Goal: Task Accomplishment & Management: Complete application form

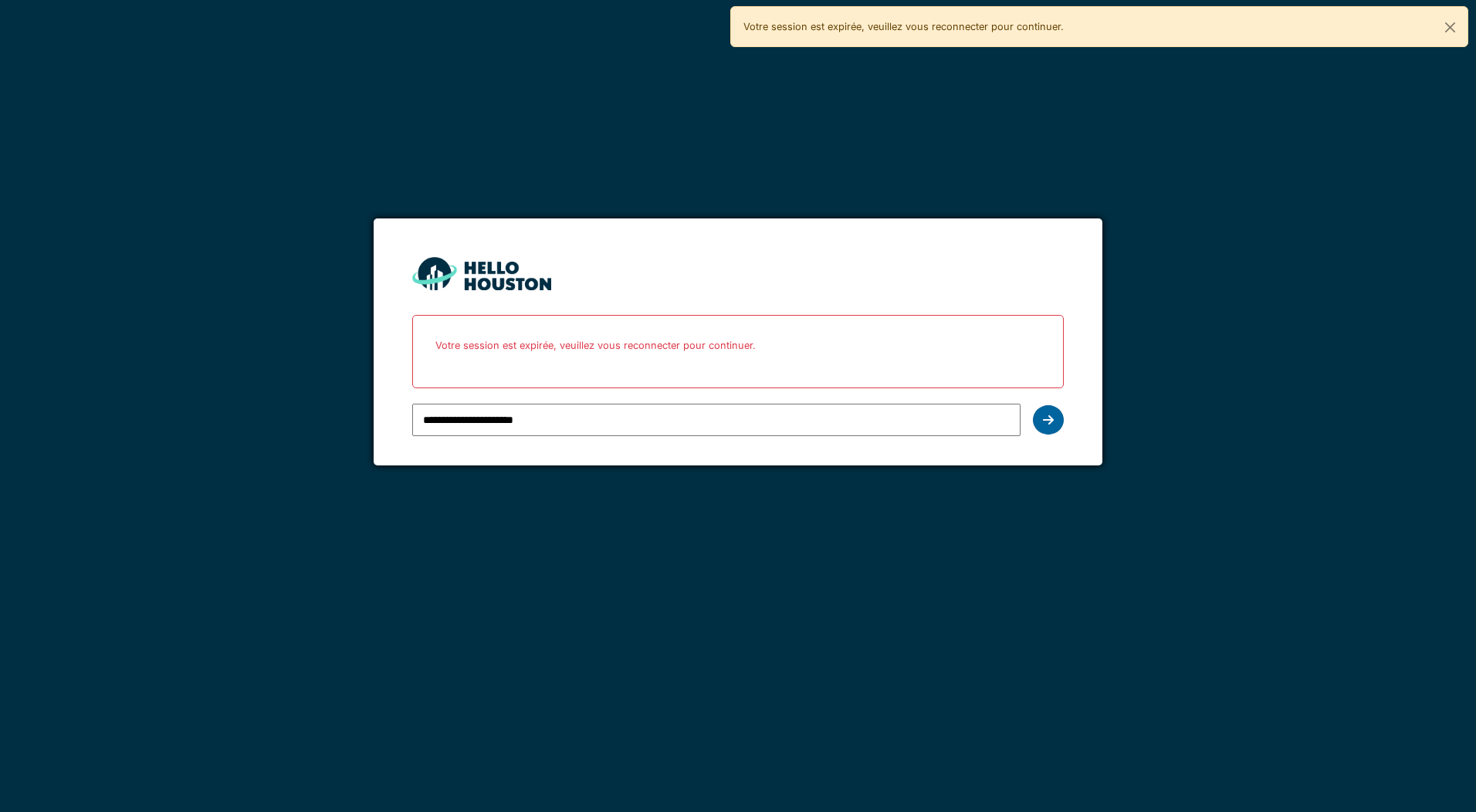
click at [1042, 412] on div at bounding box center [1048, 420] width 31 height 29
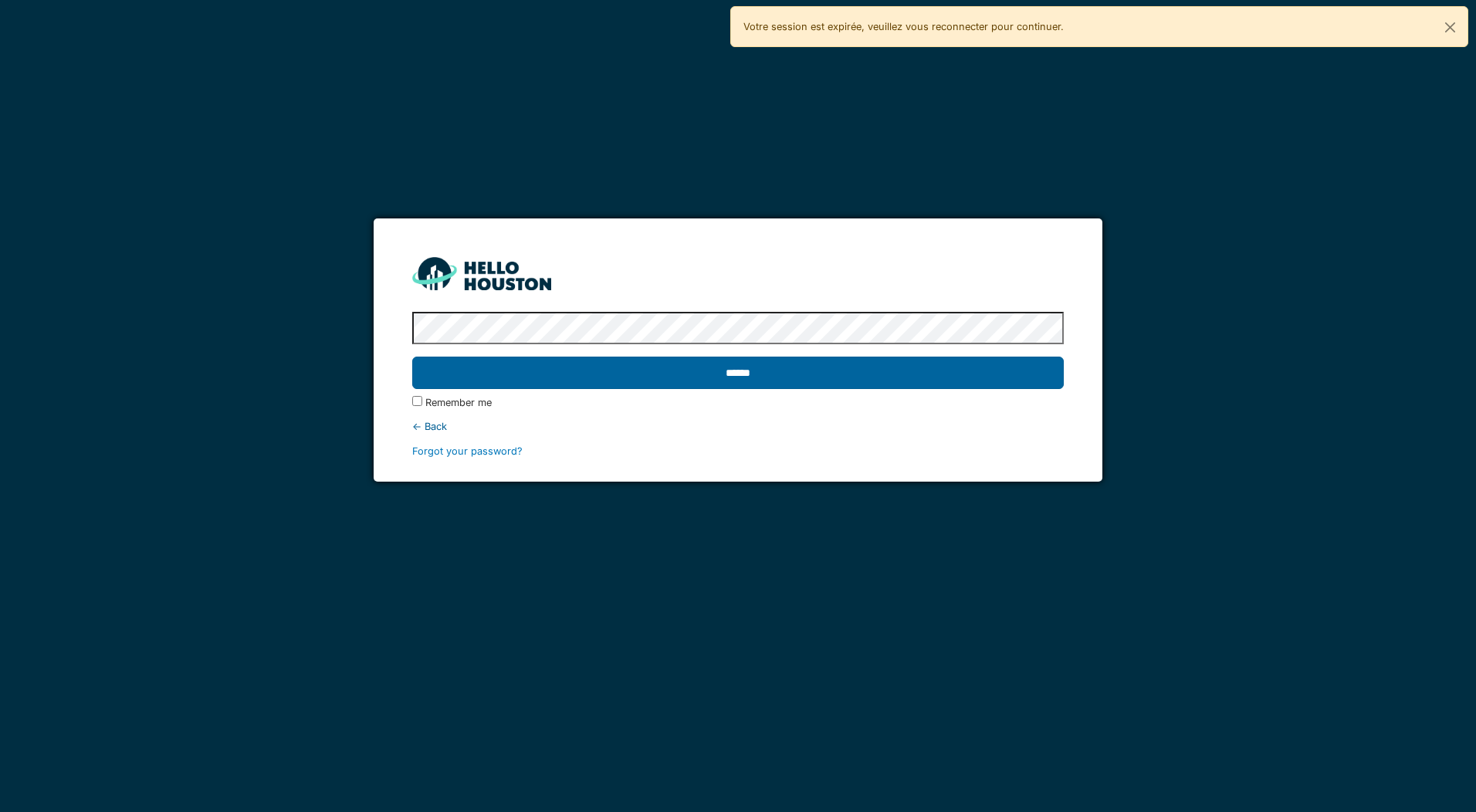
click at [912, 383] on input "******" at bounding box center [738, 373] width 651 height 33
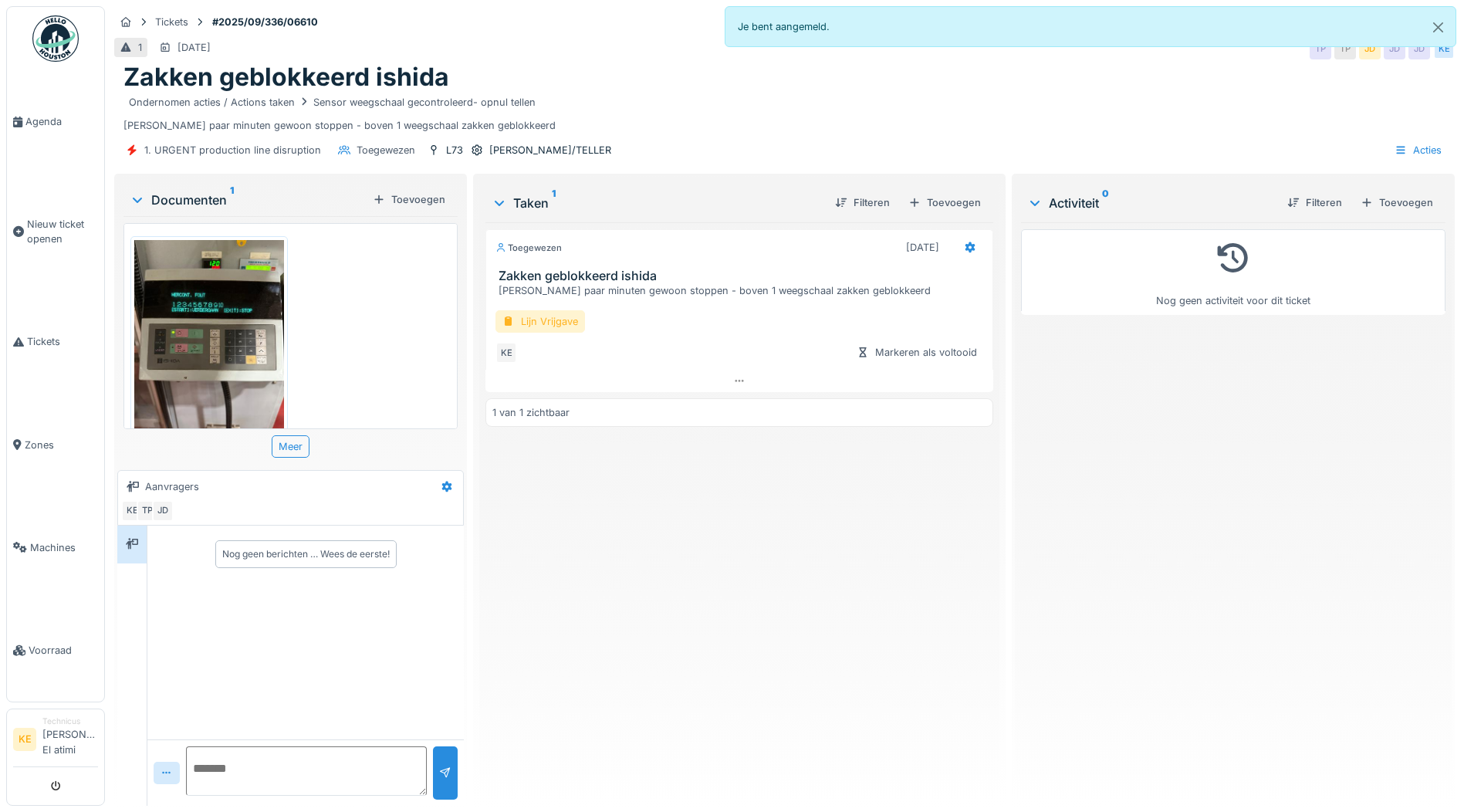
click at [532, 323] on div "Lijn Vrijgave" at bounding box center [540, 321] width 89 height 23
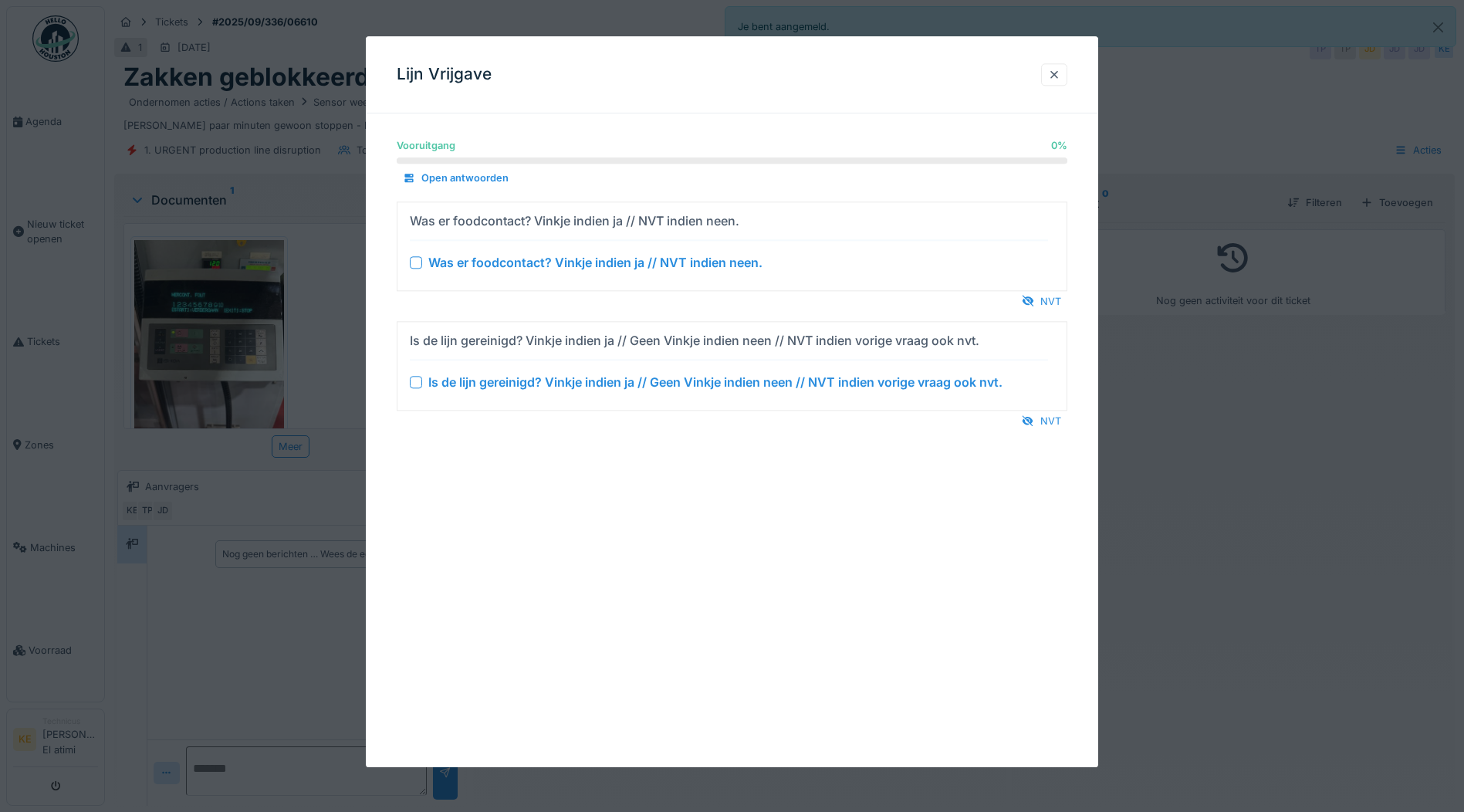
click at [1038, 288] on details "Was er foodcontact? Vinkje indien ja // NVT indien neen. Was er foodcontact? Vi…" at bounding box center [732, 246] width 671 height 89
click at [1045, 302] on div "NVT" at bounding box center [1041, 301] width 52 height 21
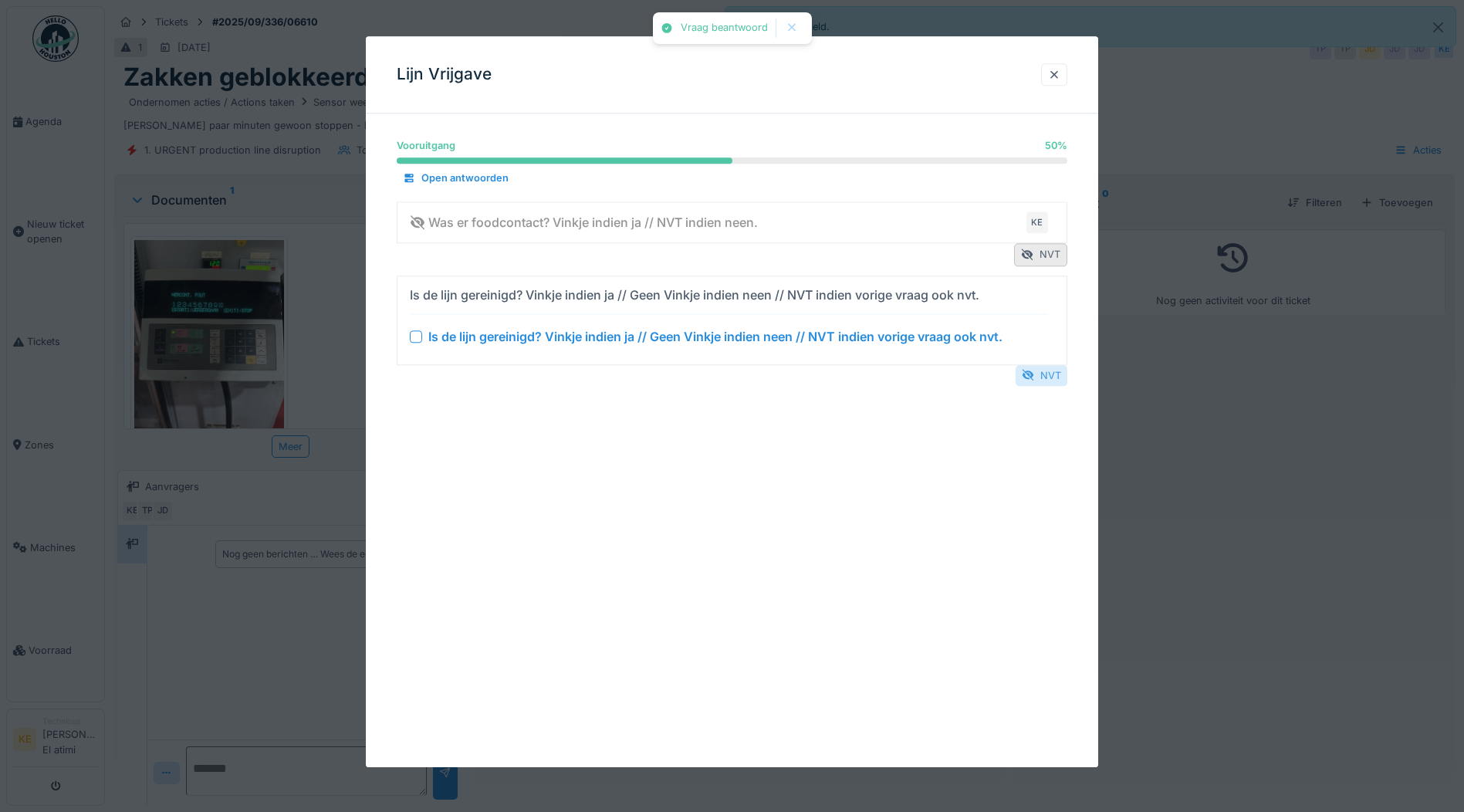
click at [1061, 377] on div "NVT" at bounding box center [1041, 375] width 52 height 21
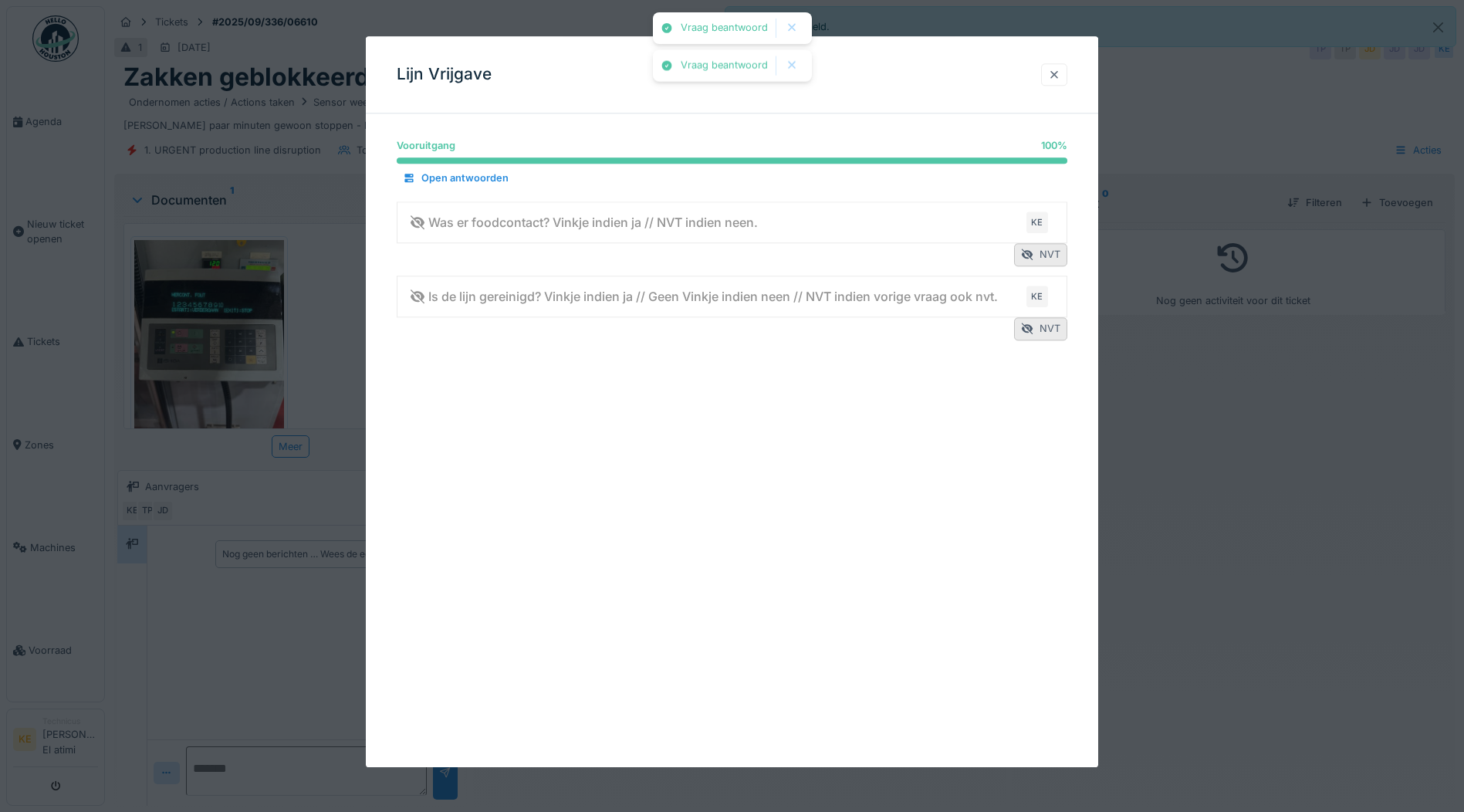
click at [1061, 74] on div at bounding box center [1054, 75] width 13 height 15
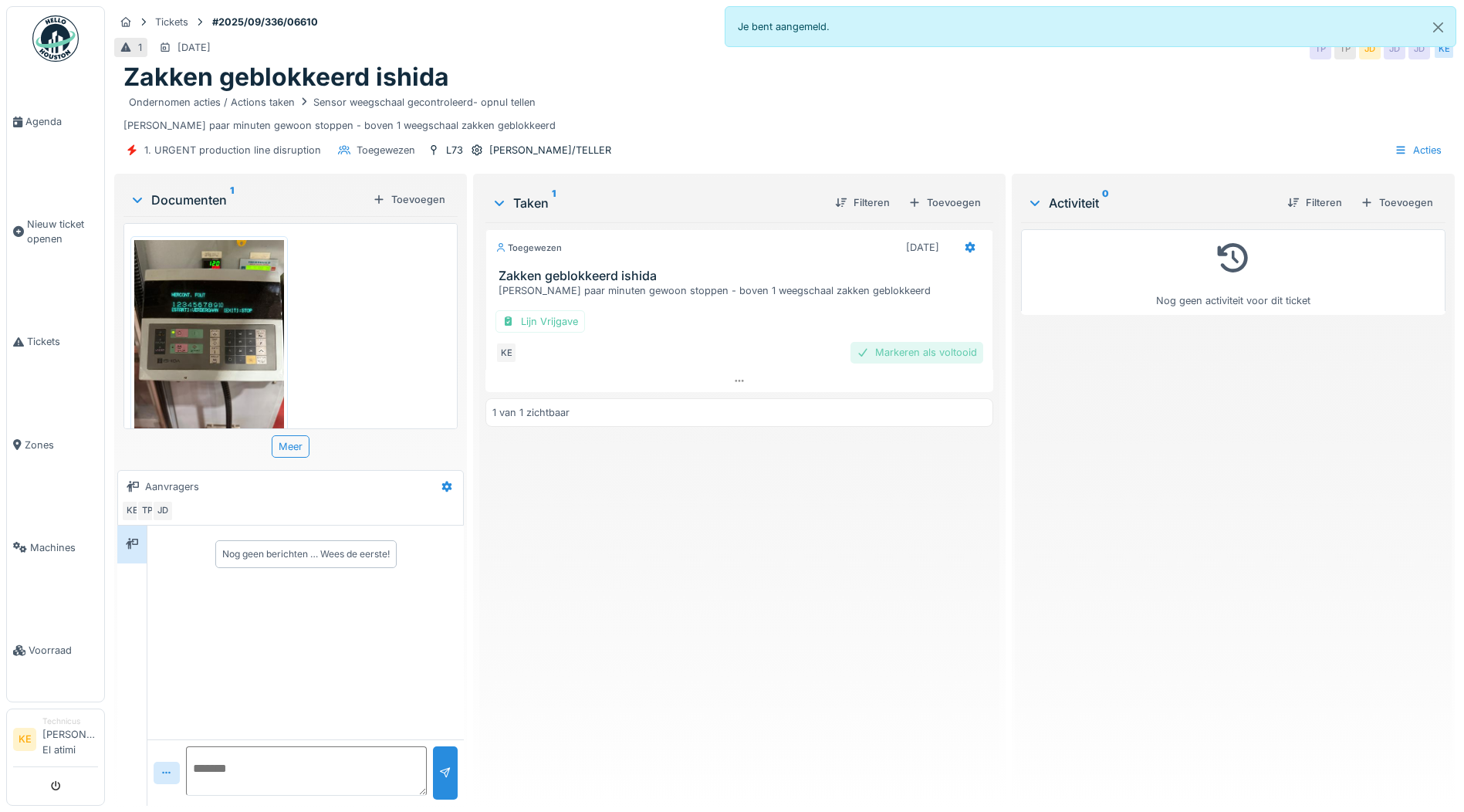
click at [943, 352] on div "Markeren als voltooid" at bounding box center [916, 352] width 132 height 21
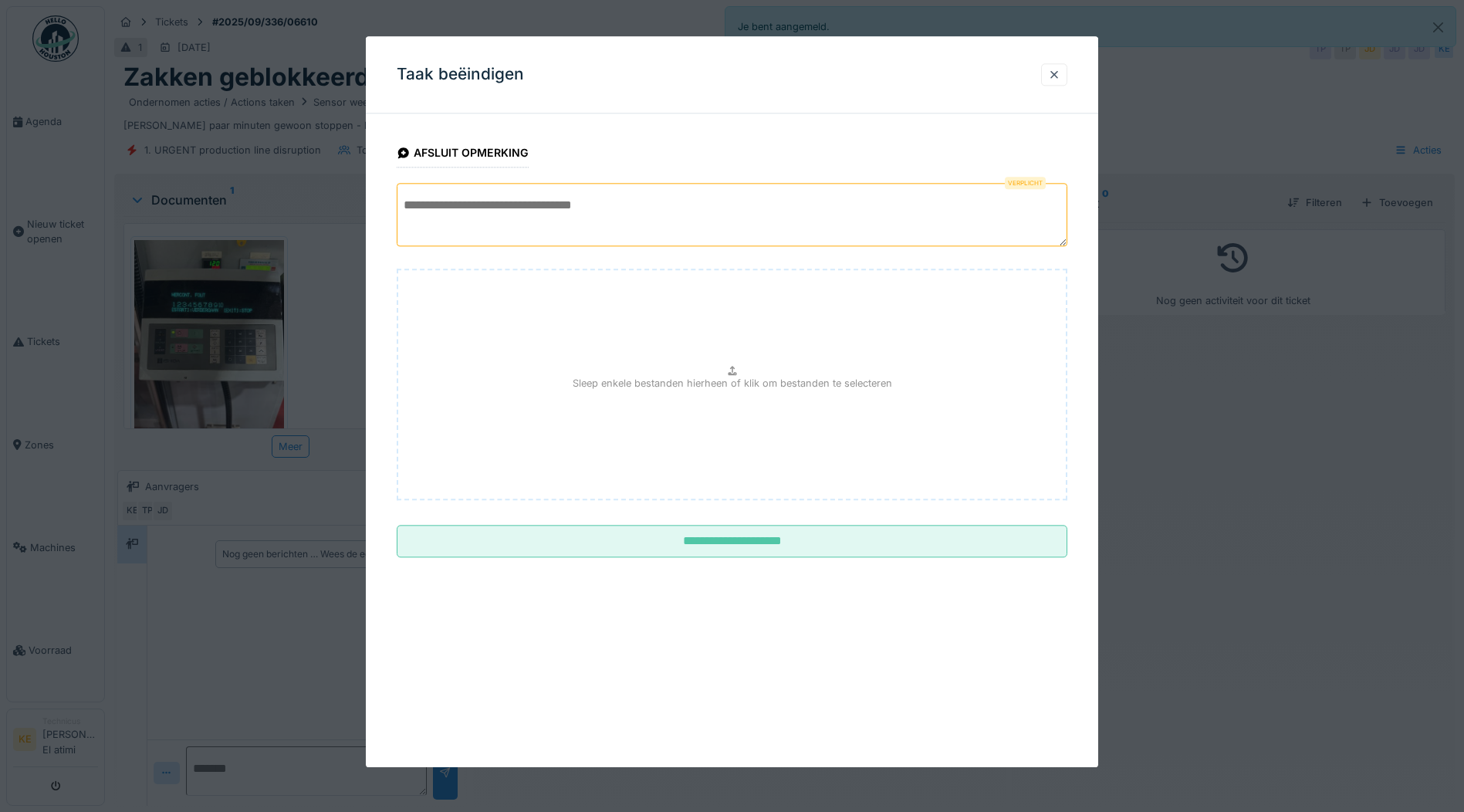
click at [540, 193] on textarea at bounding box center [732, 213] width 671 height 63
type textarea "*"
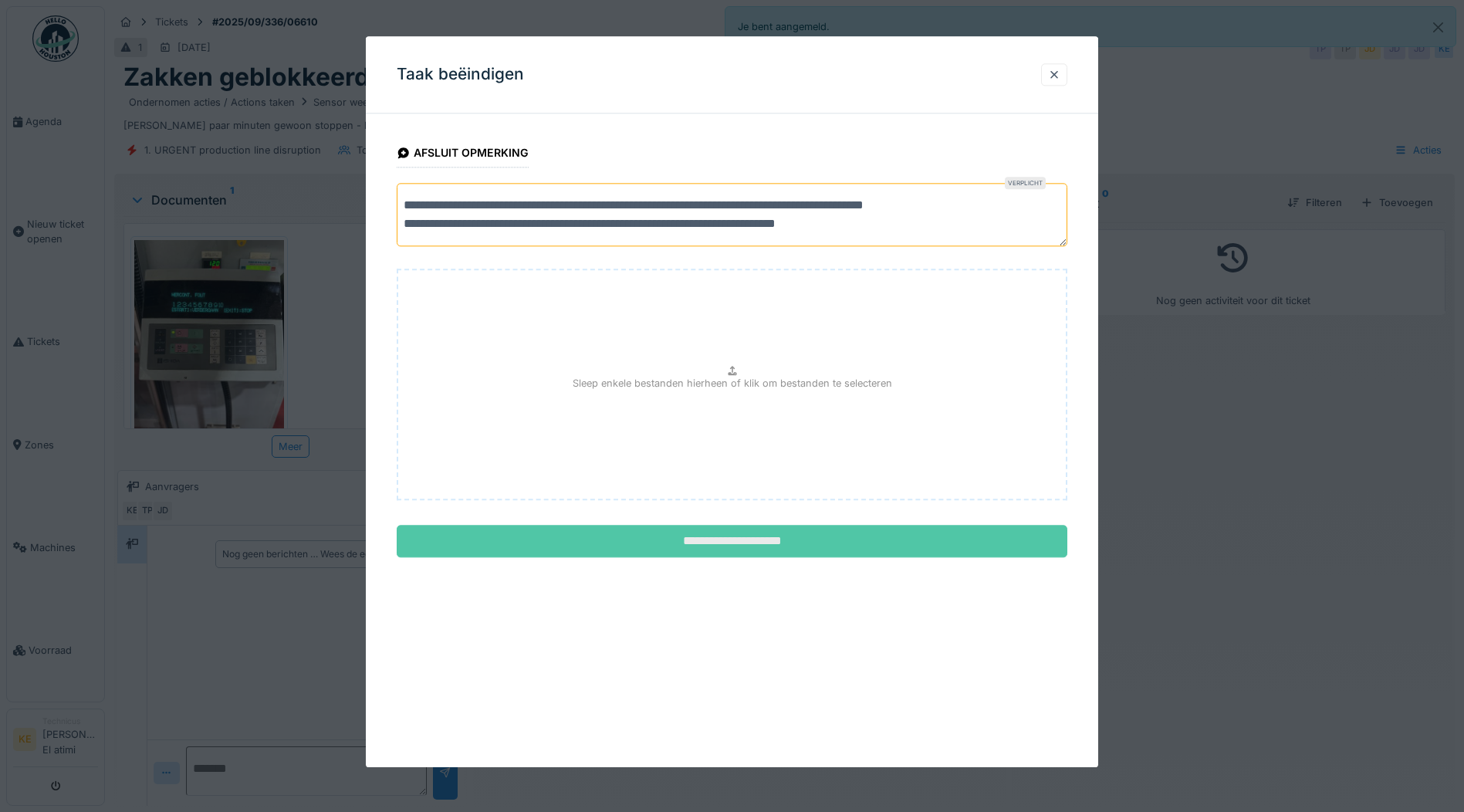
type textarea "**********"
click at [672, 536] on input "**********" at bounding box center [732, 542] width 671 height 33
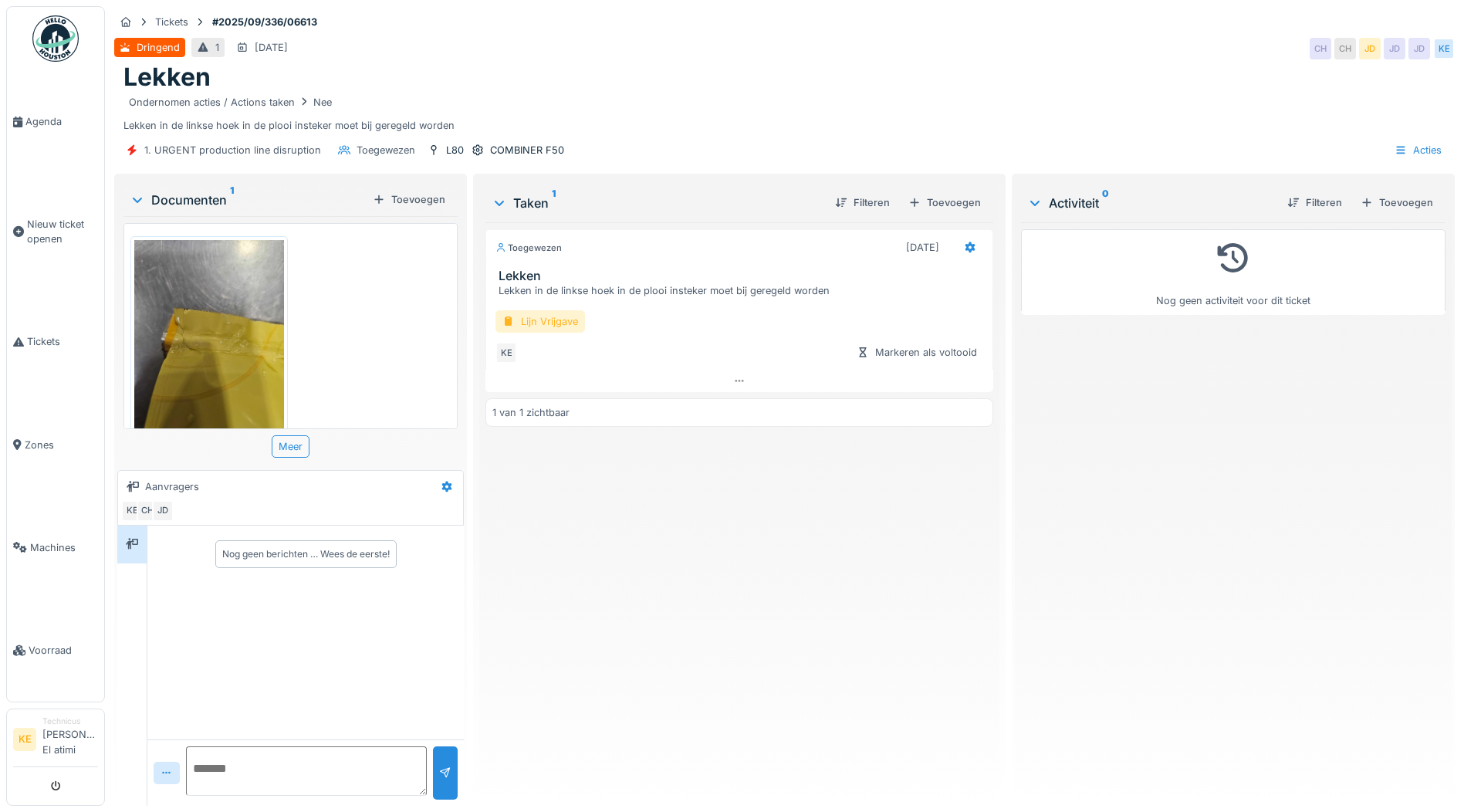
click at [553, 330] on div "Lijn Vrijgave" at bounding box center [540, 321] width 89 height 23
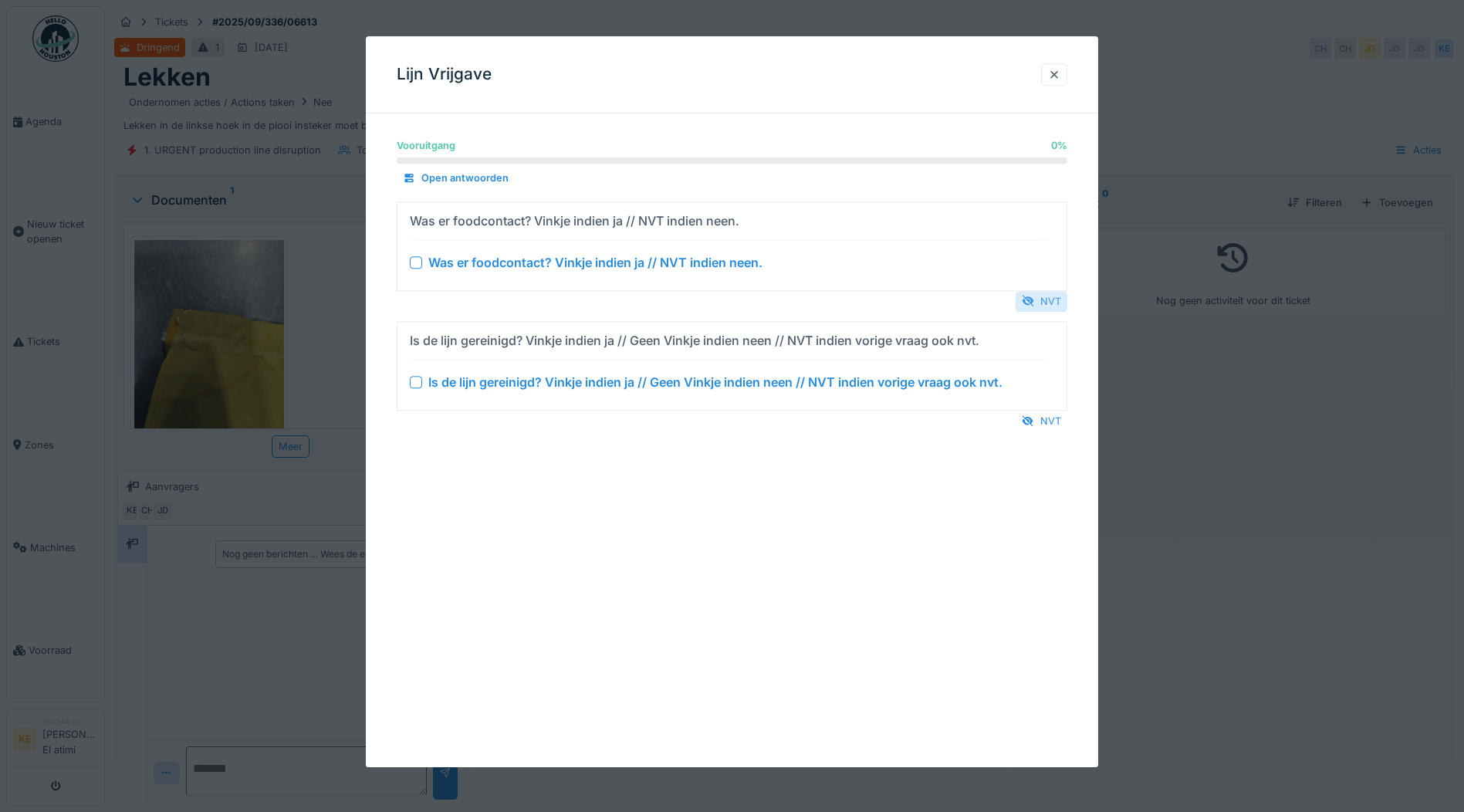
click at [1061, 294] on div "NVT" at bounding box center [1041, 301] width 52 height 21
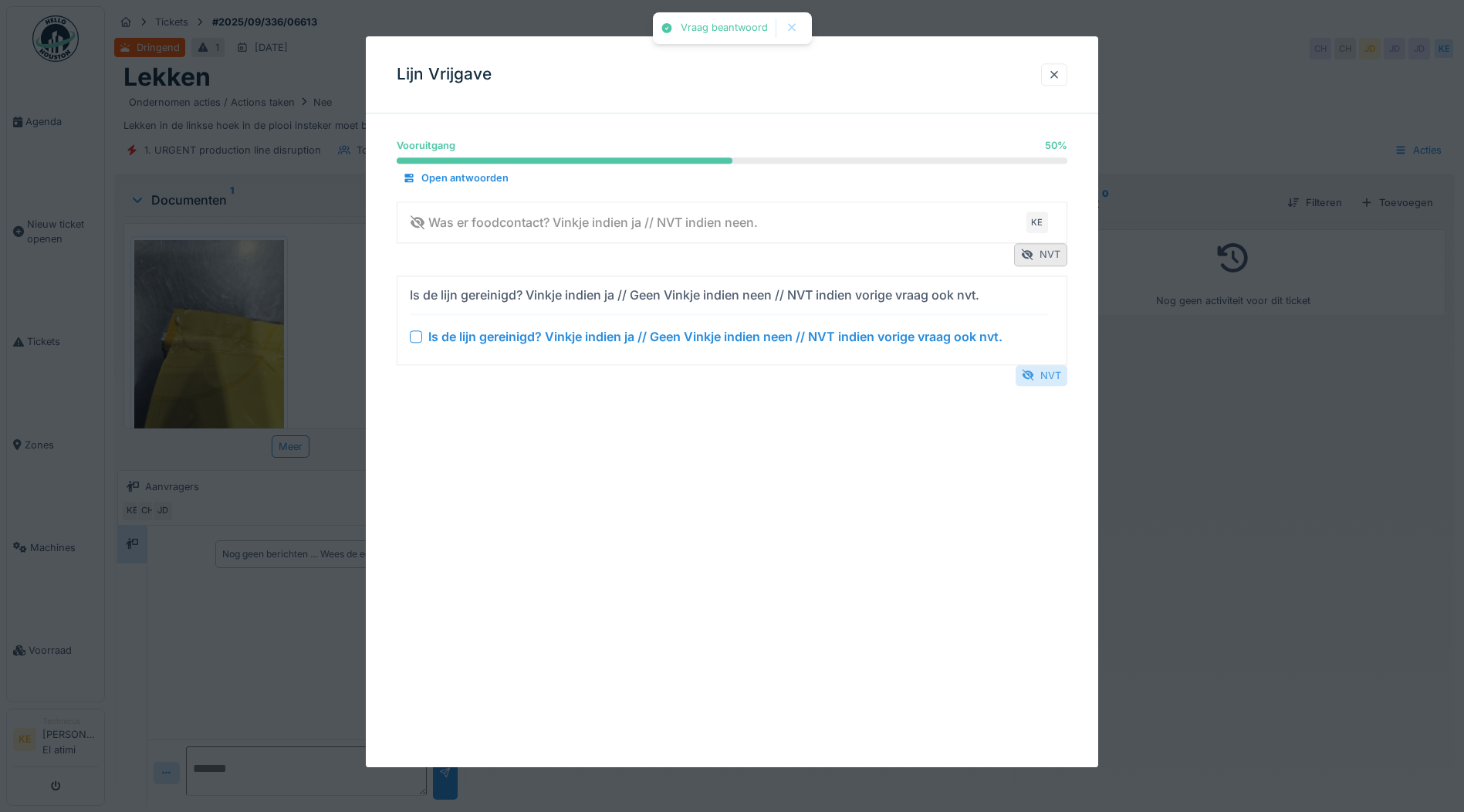
click at [1044, 372] on div "NVT" at bounding box center [1041, 375] width 52 height 21
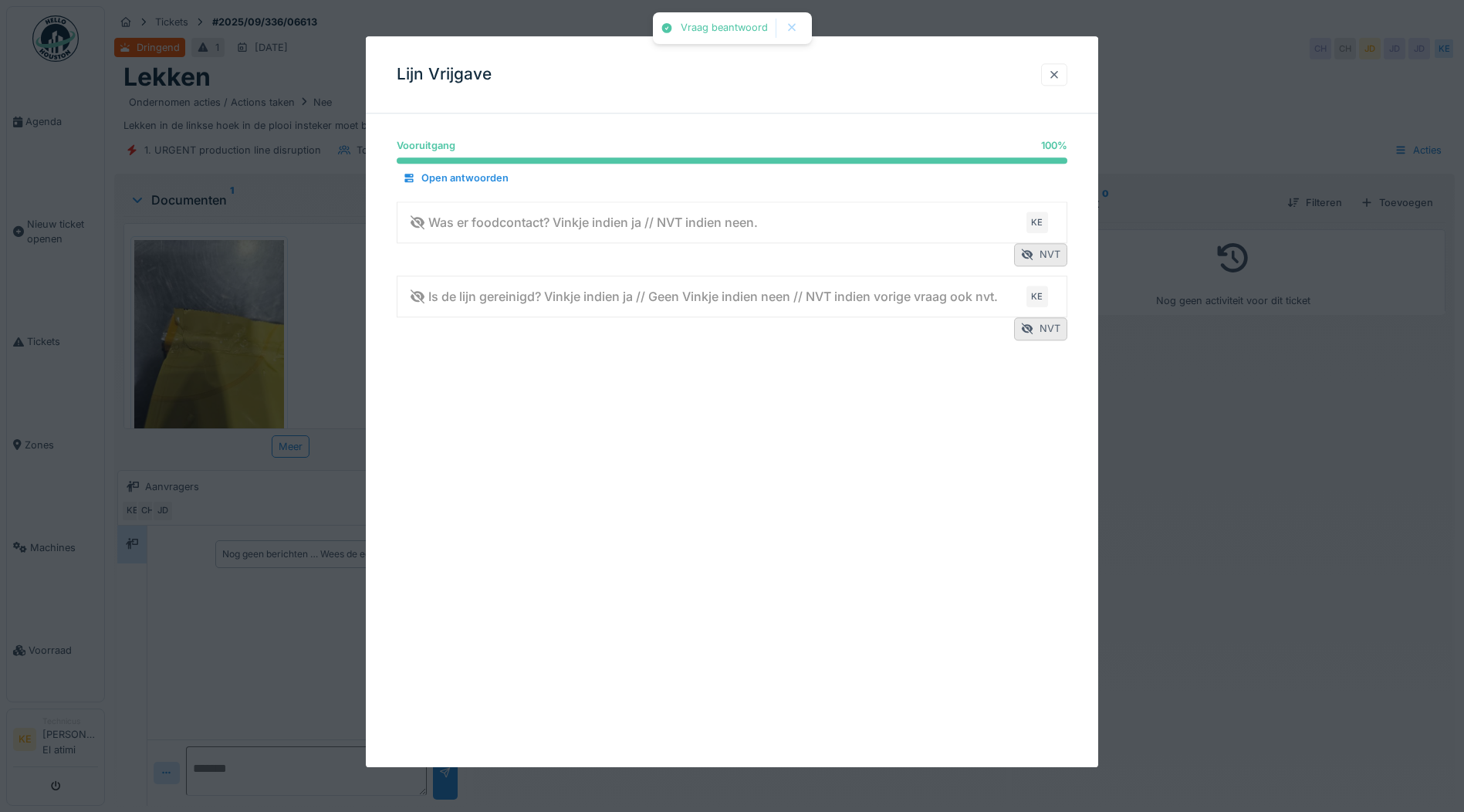
click at [1052, 74] on div at bounding box center [1054, 74] width 26 height 23
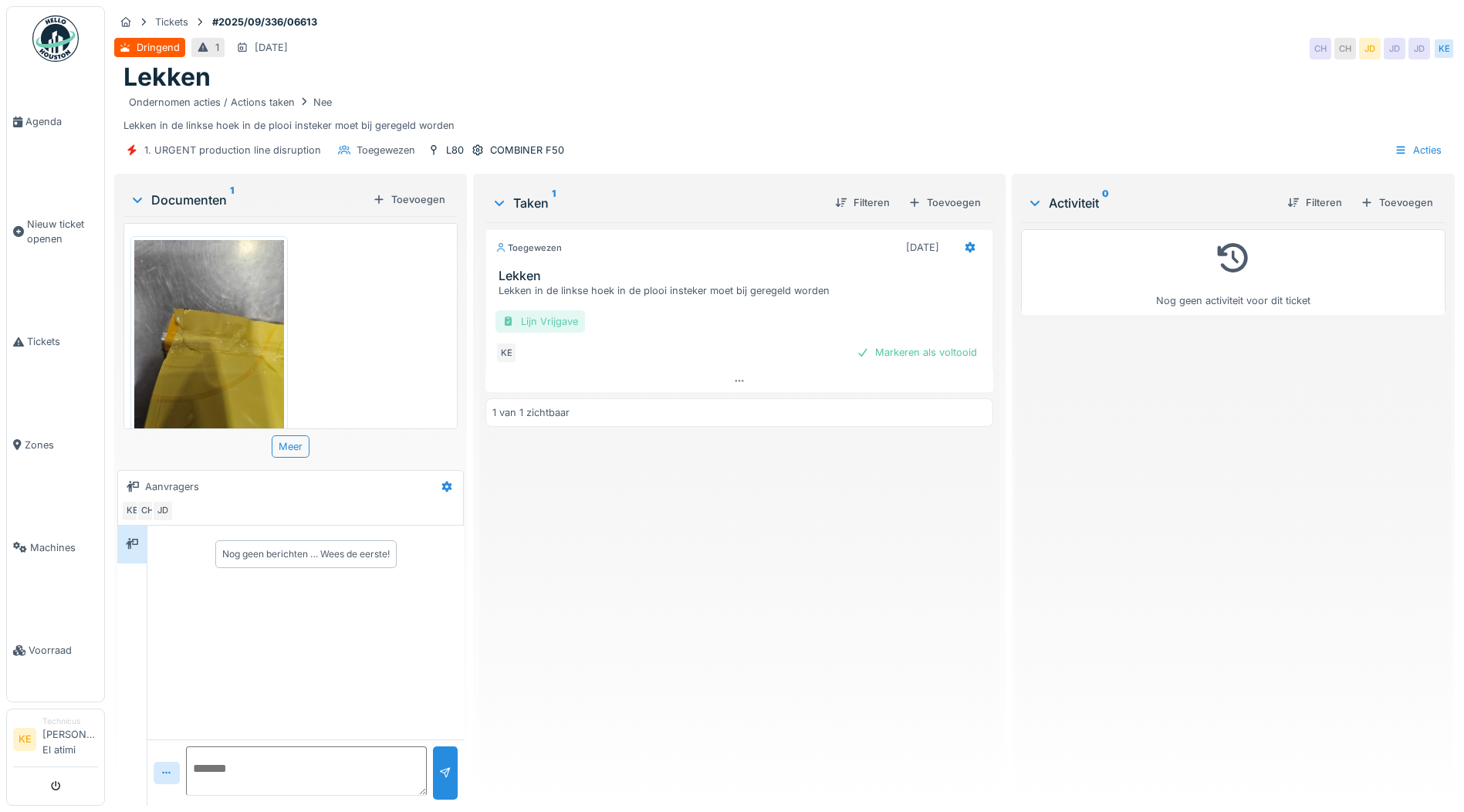
click at [549, 328] on div "Lijn Vrijgave" at bounding box center [540, 321] width 89 height 23
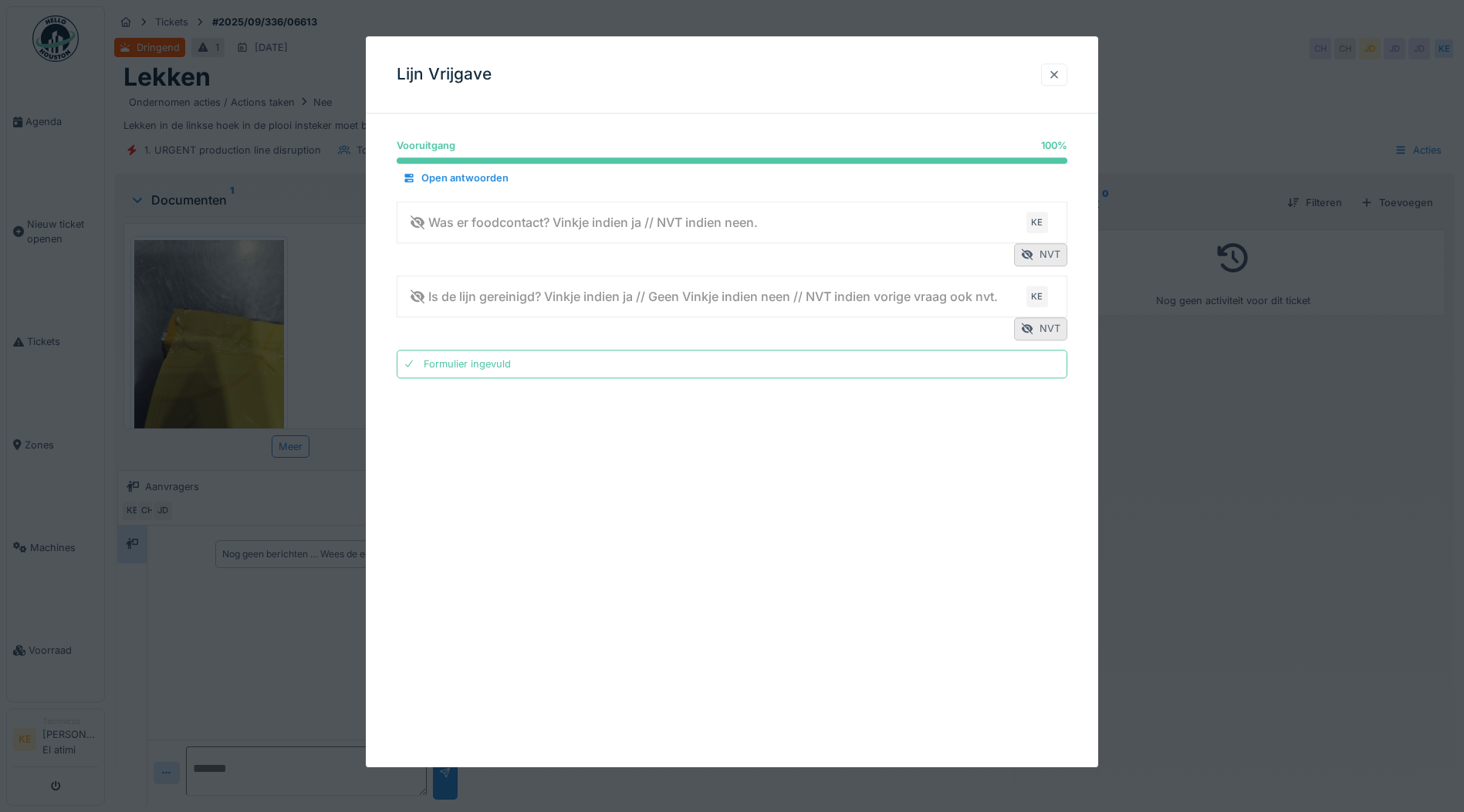
click at [1053, 68] on div at bounding box center [1054, 75] width 13 height 15
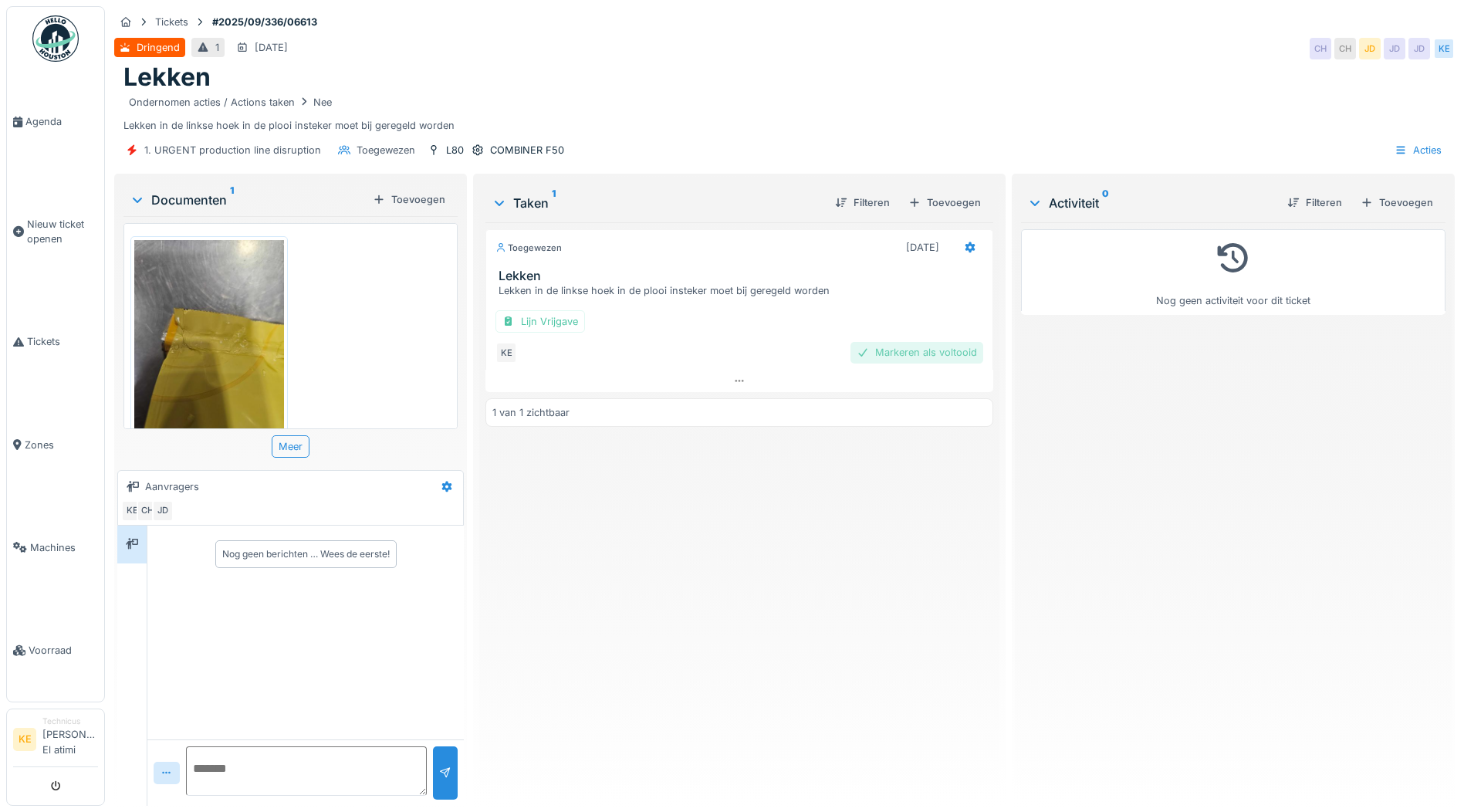
click at [947, 351] on div "Markeren als voltooid" at bounding box center [916, 352] width 132 height 21
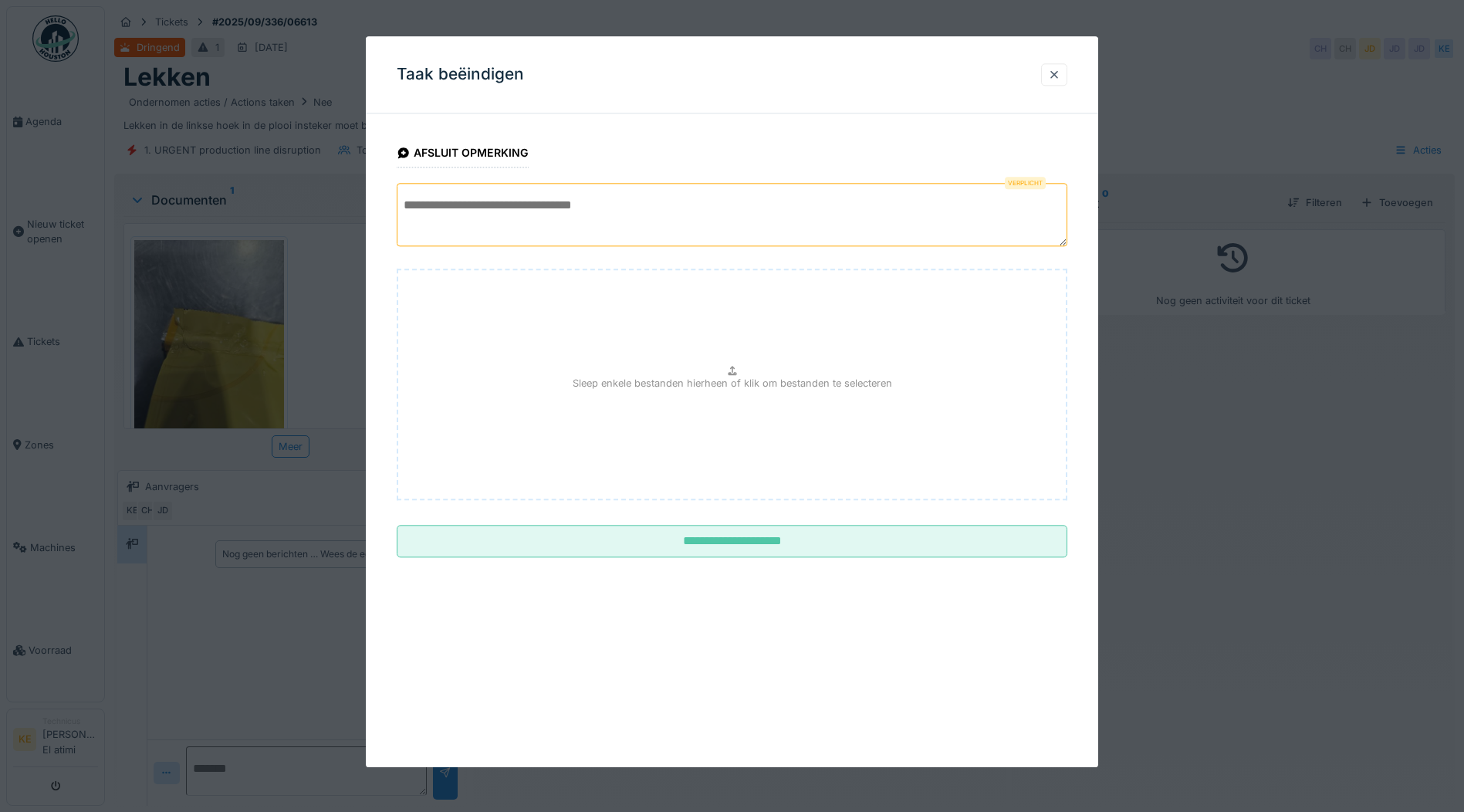
click at [663, 207] on textarea at bounding box center [732, 213] width 671 height 63
click at [506, 208] on textarea "**********" at bounding box center [732, 213] width 671 height 63
click at [847, 207] on textarea "**********" at bounding box center [732, 213] width 671 height 63
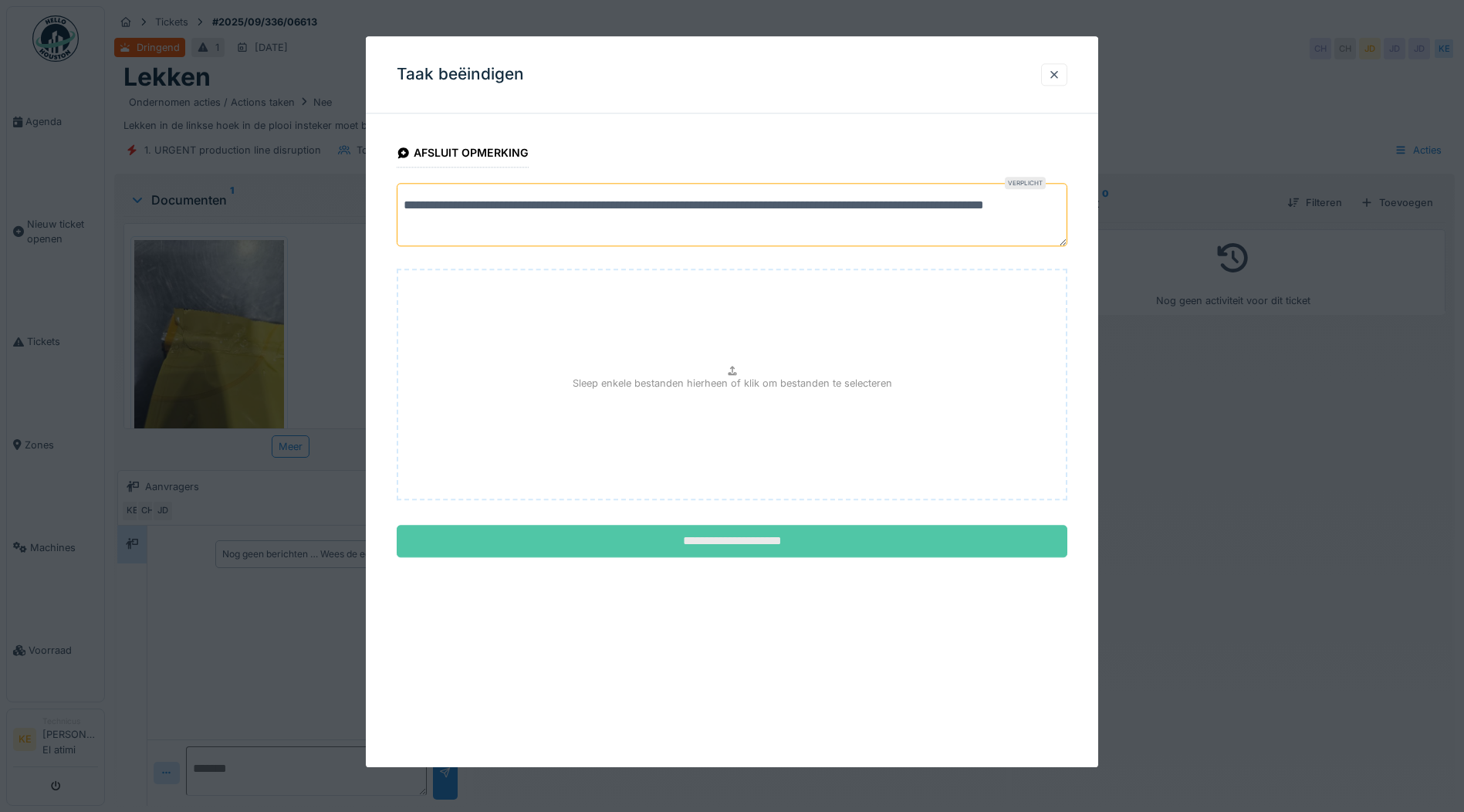
type textarea "**********"
click at [751, 542] on input "**********" at bounding box center [732, 542] width 671 height 33
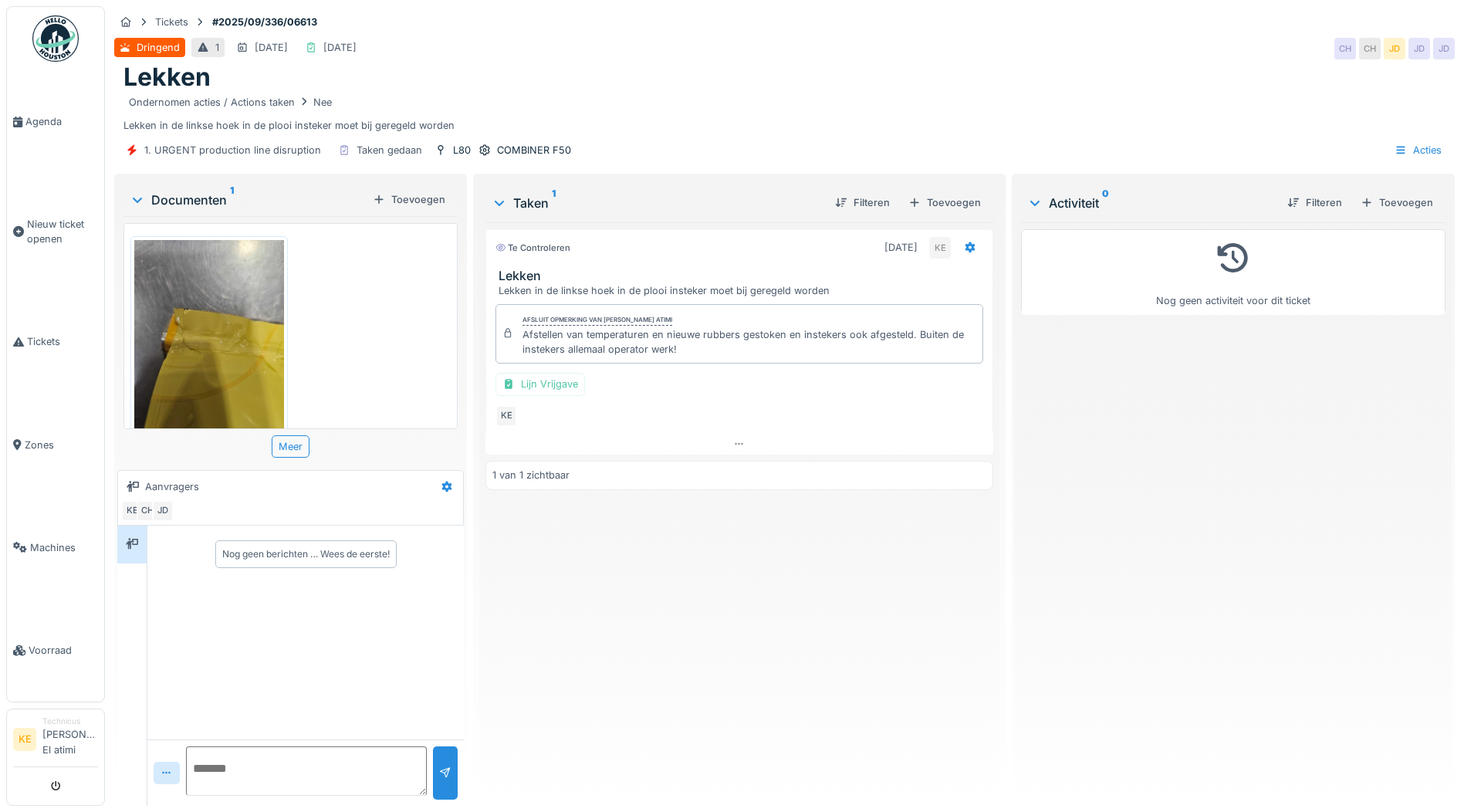
click at [58, 43] on img at bounding box center [56, 38] width 47 height 47
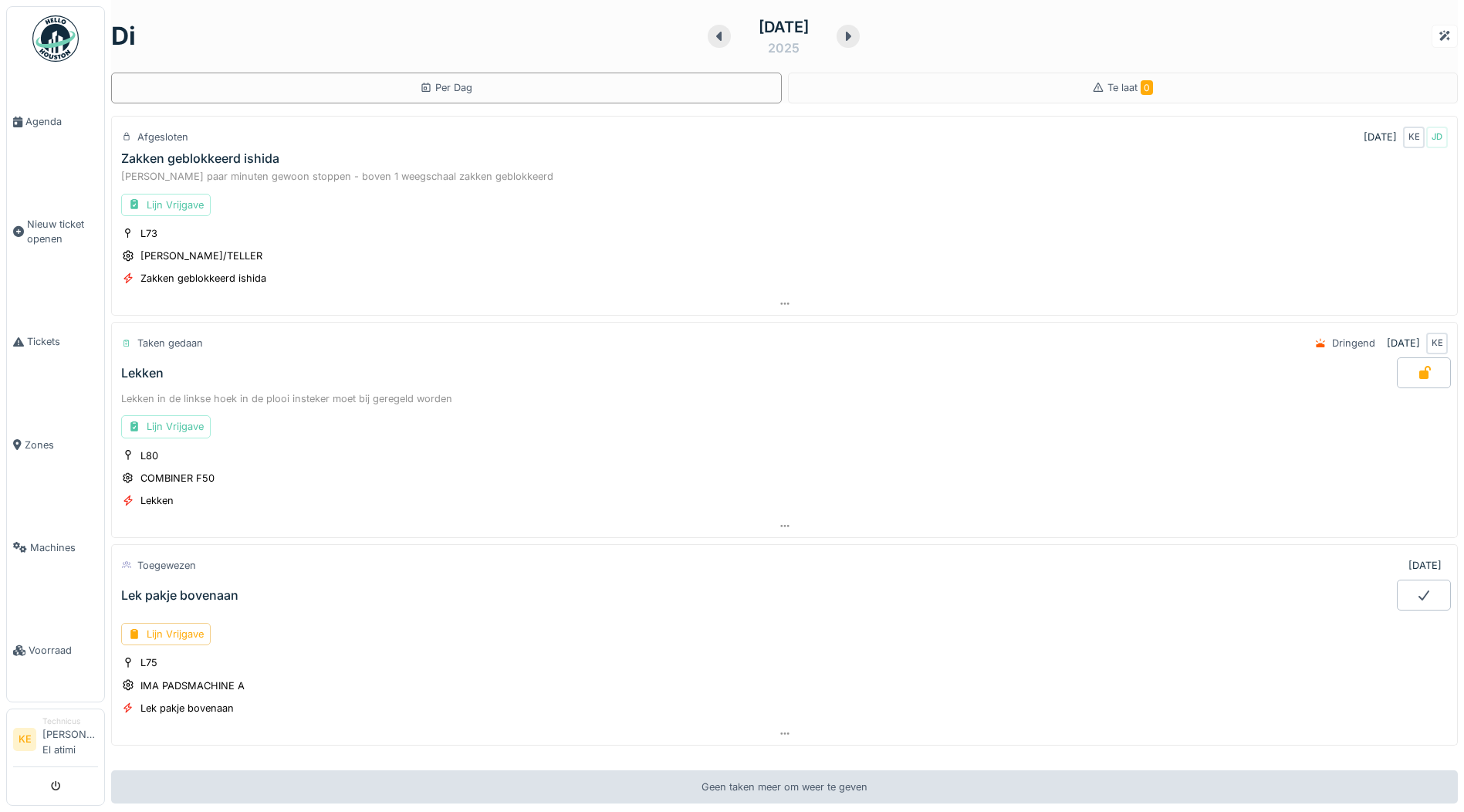
scroll to position [136, 0]
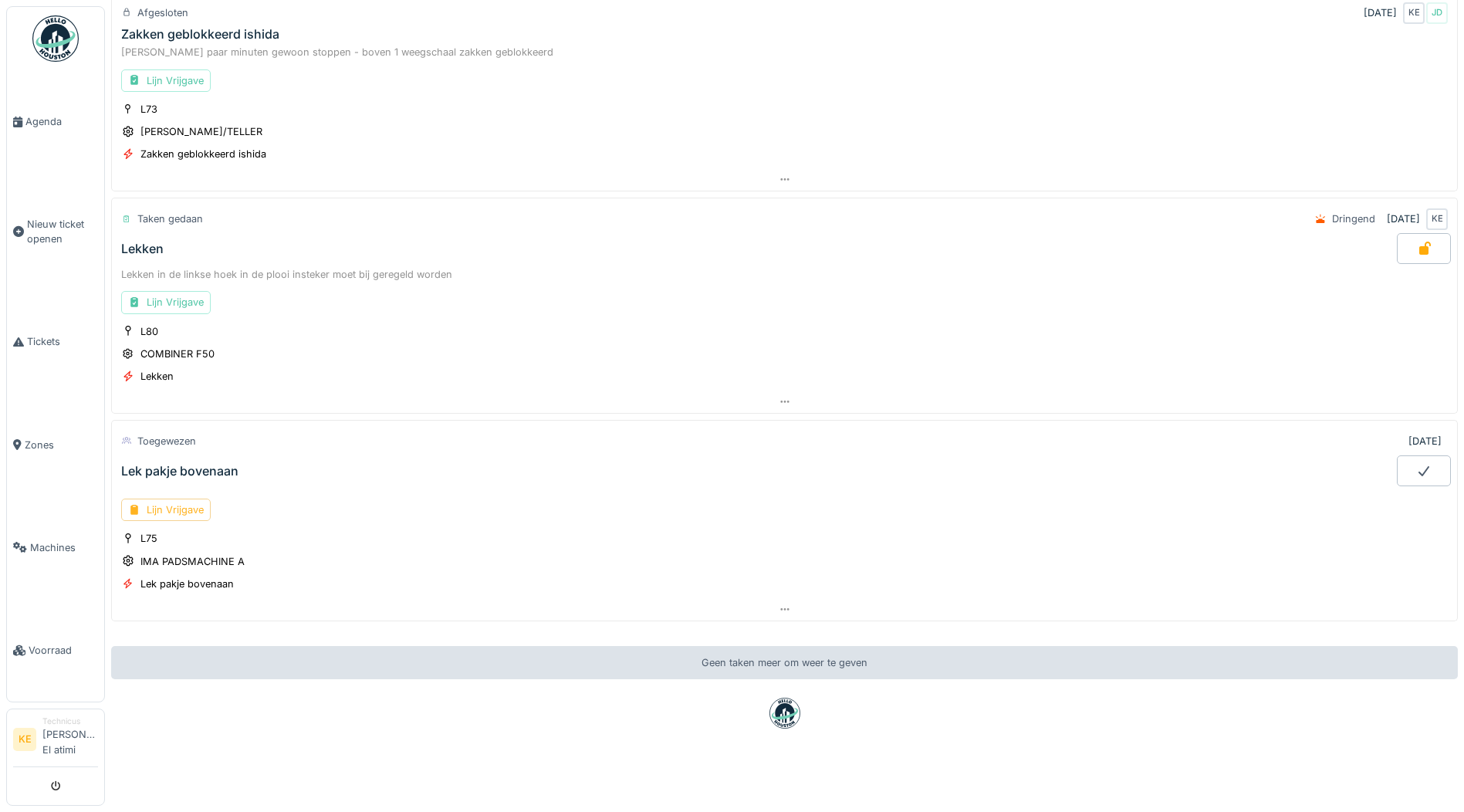
click at [168, 498] on div "Lijn Vrijgave" at bounding box center [166, 509] width 89 height 23
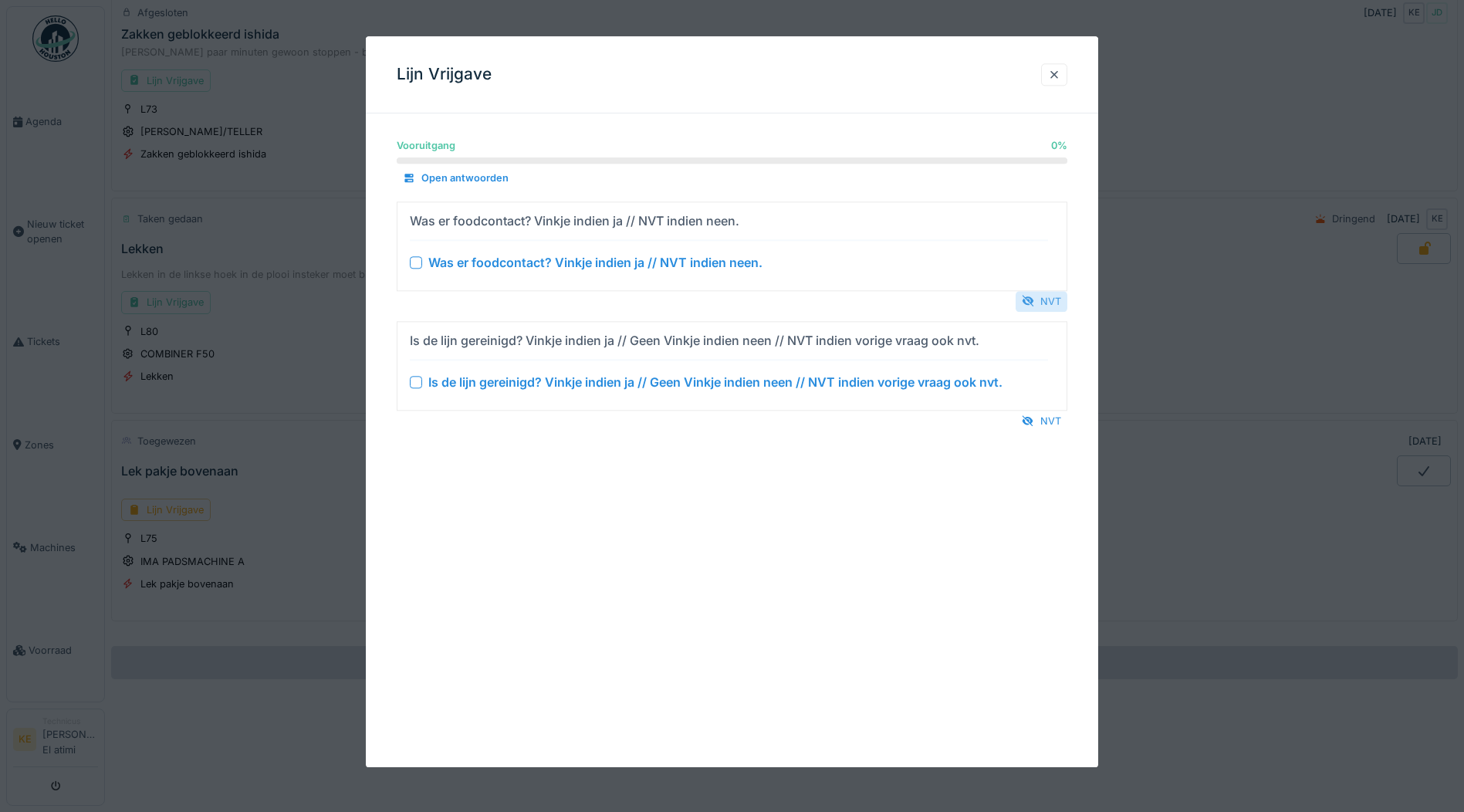
click at [1034, 297] on div at bounding box center [1029, 301] width 13 height 15
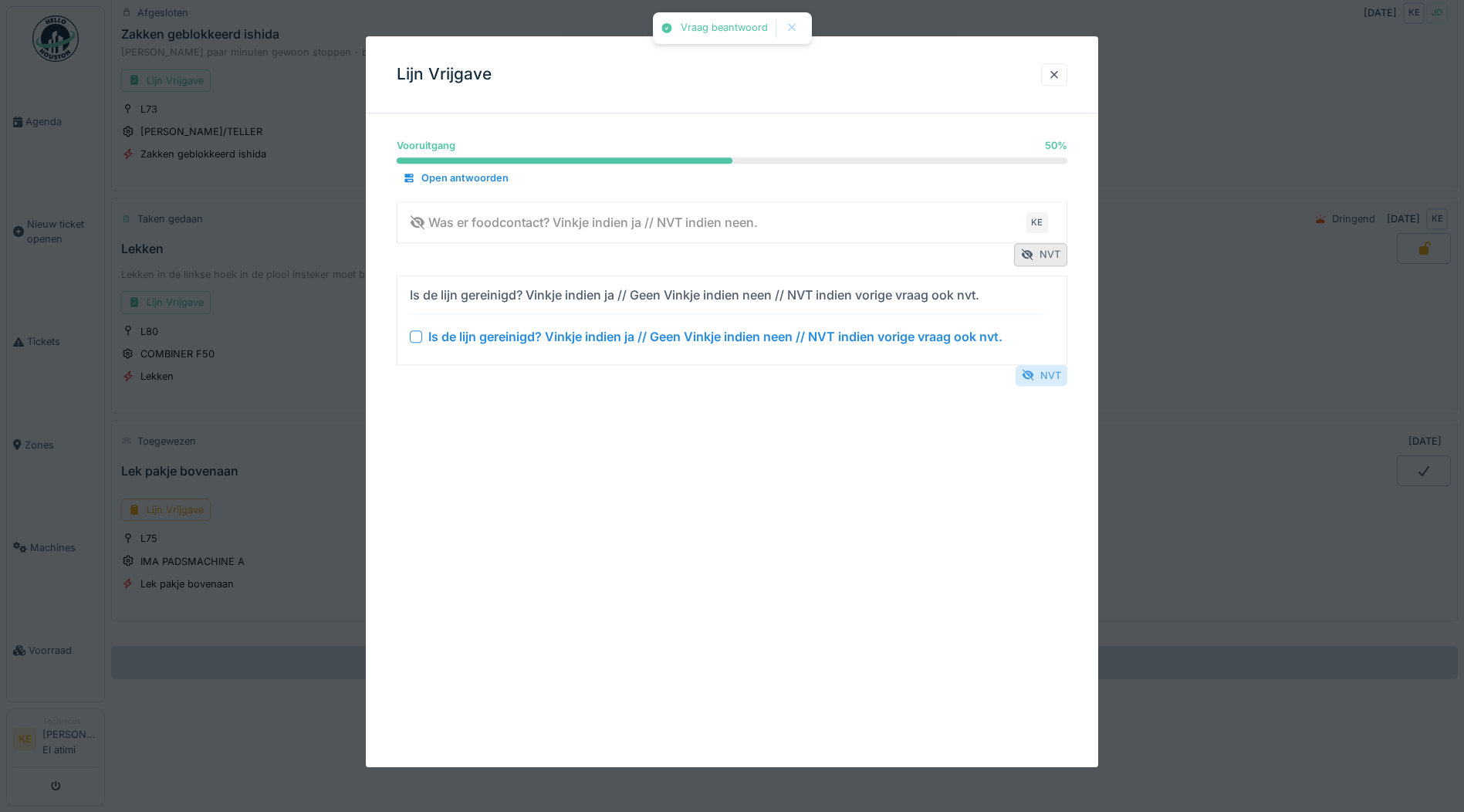
drag, startPoint x: 1042, startPoint y: 372, endPoint x: 1042, endPoint y: 314, distance: 58.0
click at [1042, 370] on div "NVT" at bounding box center [1041, 375] width 52 height 21
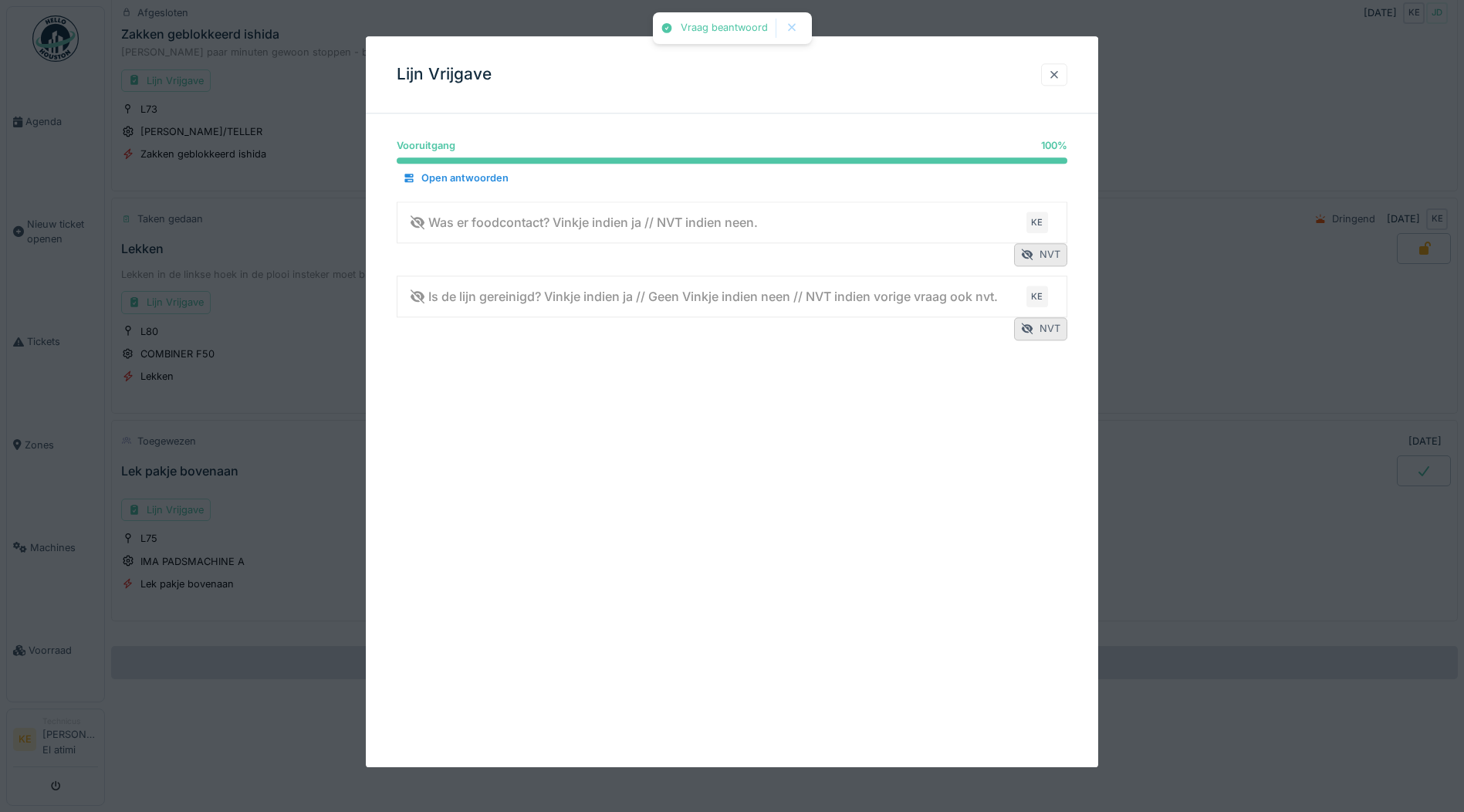
click at [1059, 70] on div at bounding box center [1054, 75] width 13 height 15
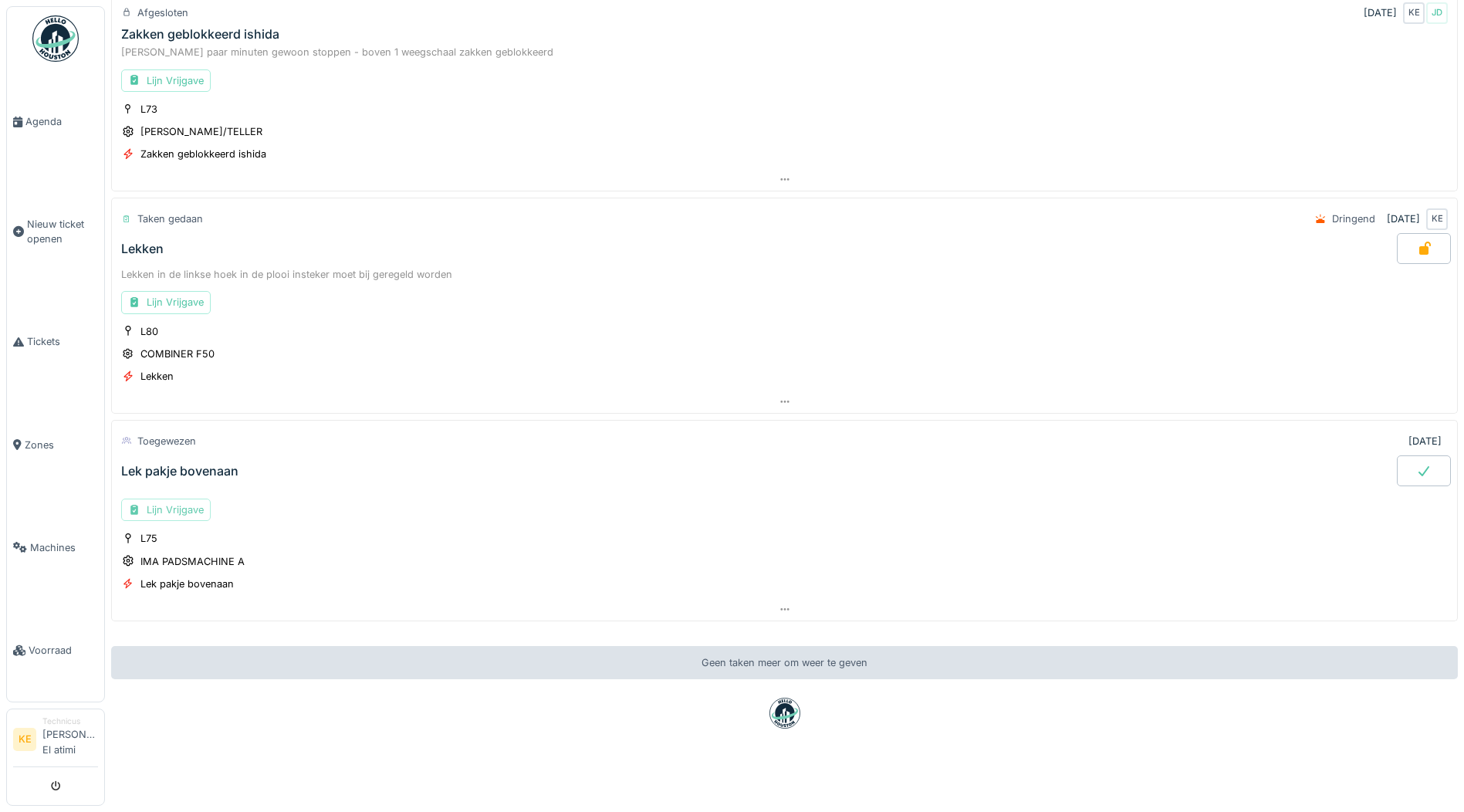
click at [189, 499] on div "Lijn Vrijgave" at bounding box center [166, 509] width 89 height 23
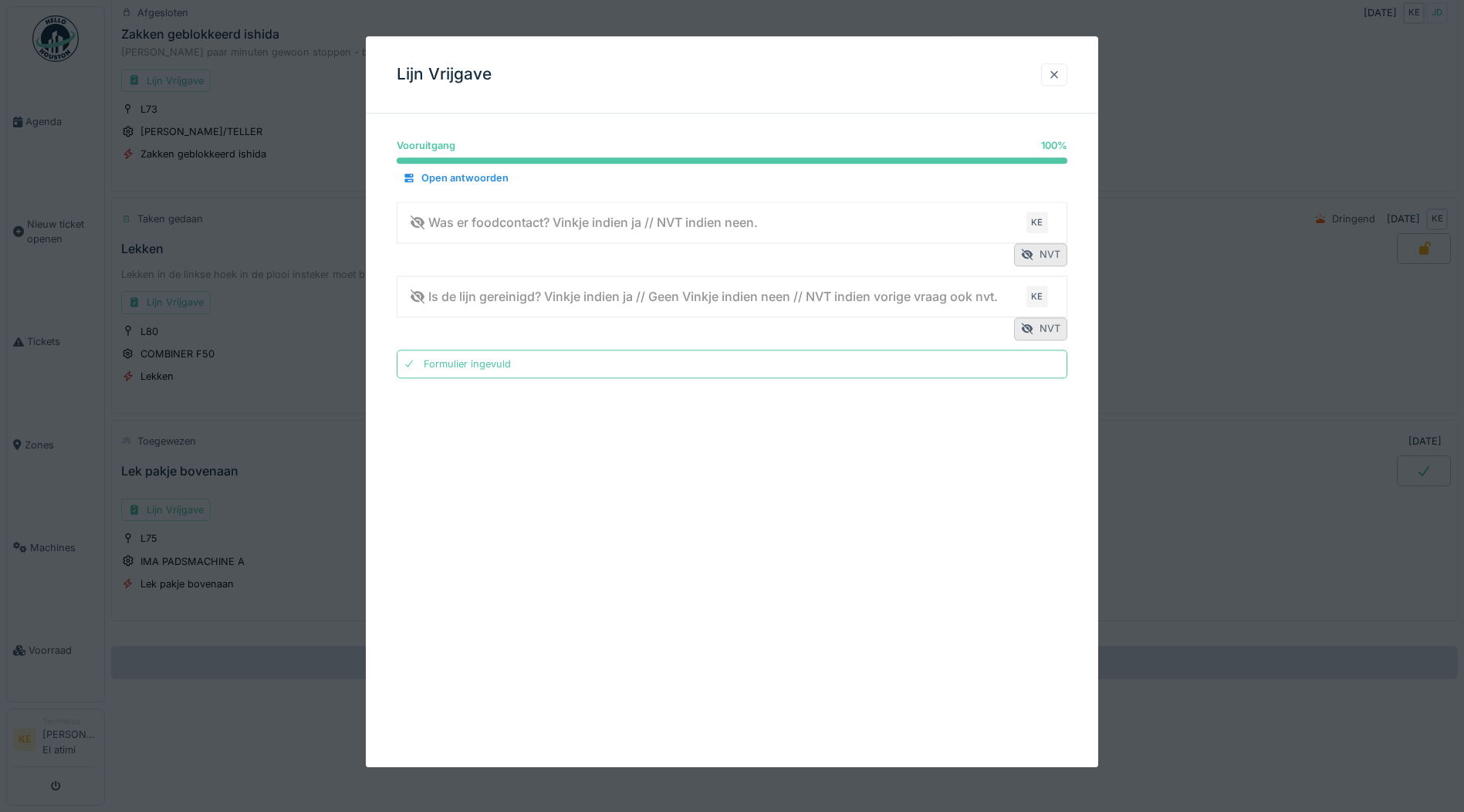
click at [1060, 81] on div at bounding box center [1054, 75] width 13 height 15
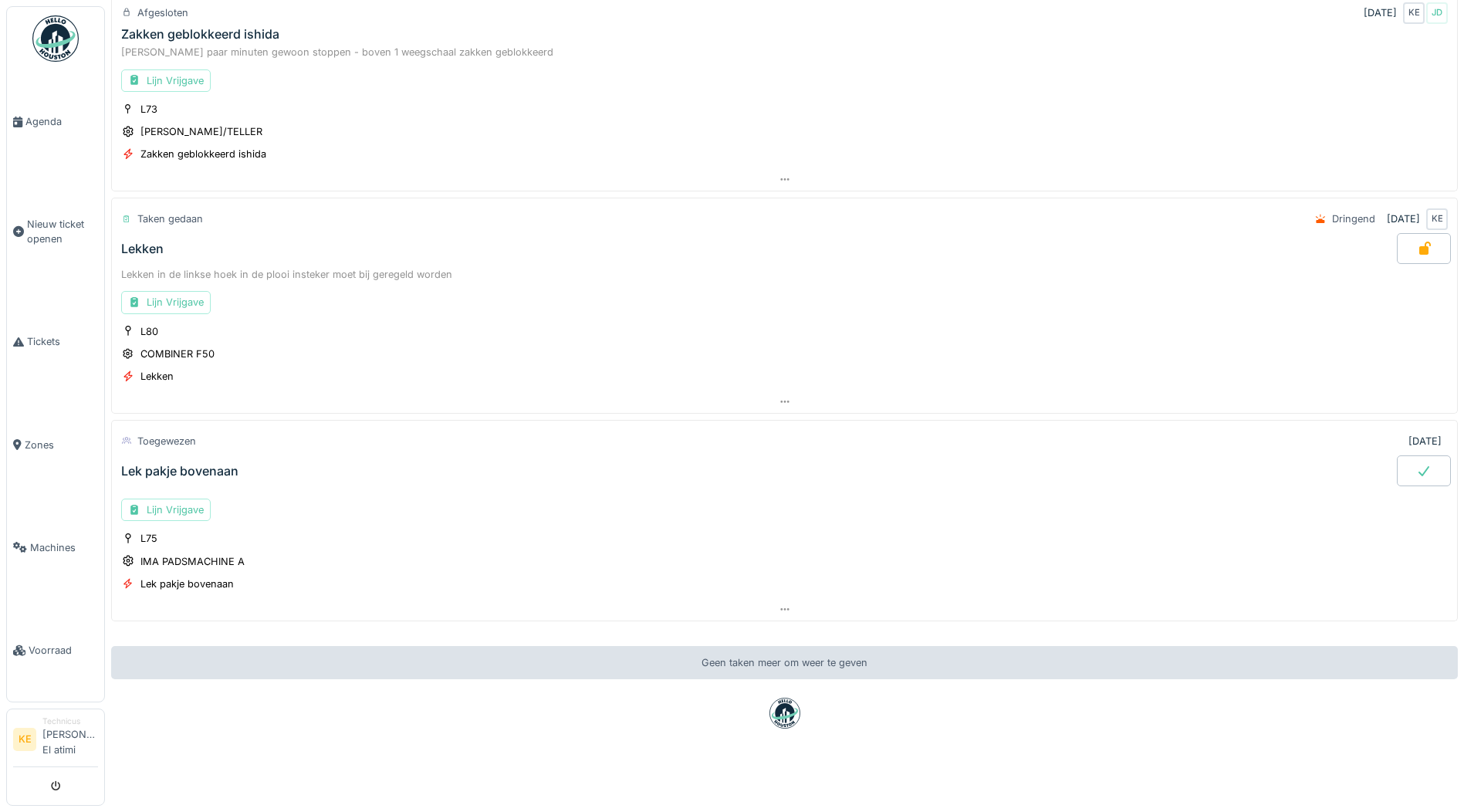
click at [1397, 461] on div at bounding box center [1424, 471] width 54 height 31
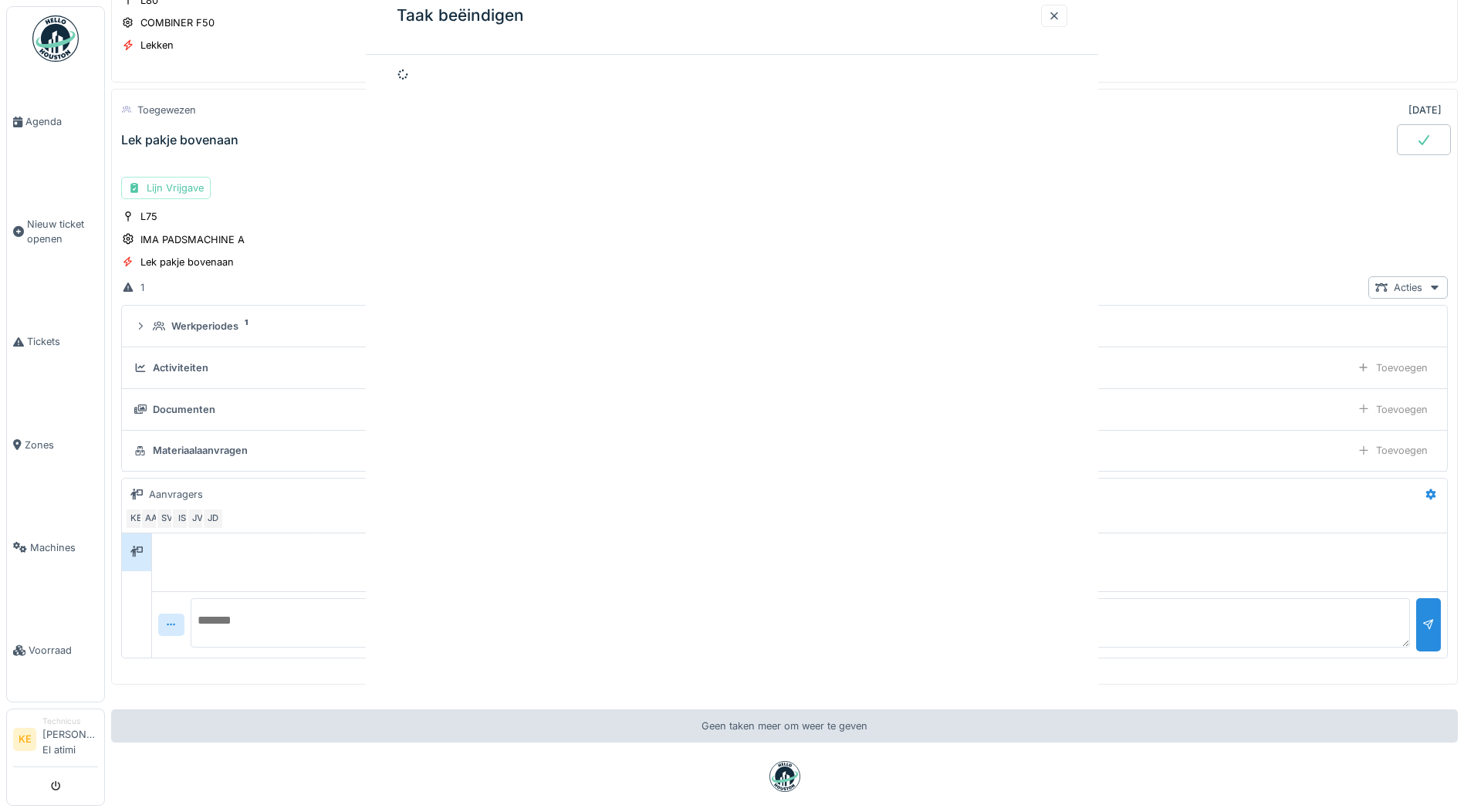
scroll to position [483, 0]
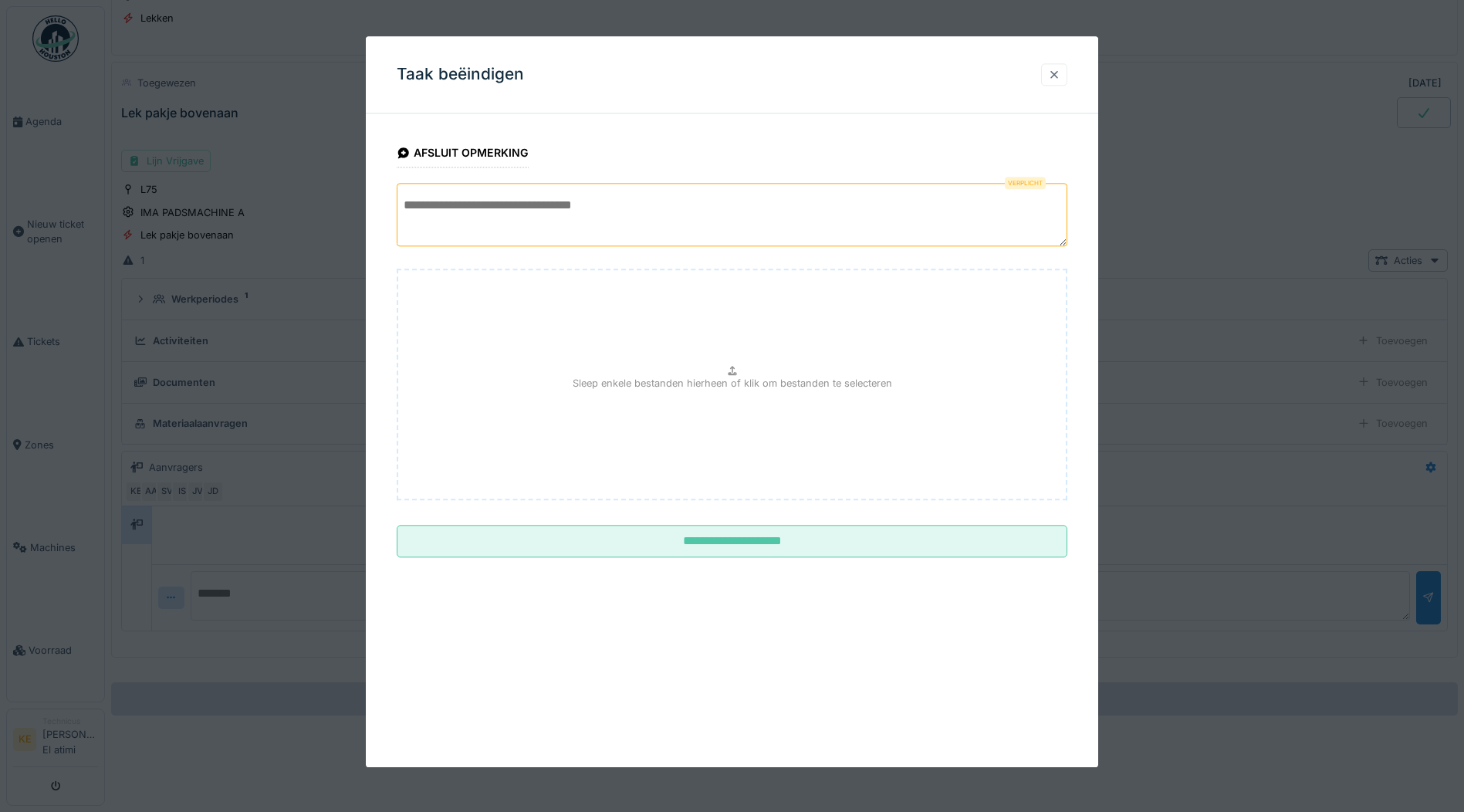
click at [1058, 78] on div at bounding box center [1054, 75] width 13 height 15
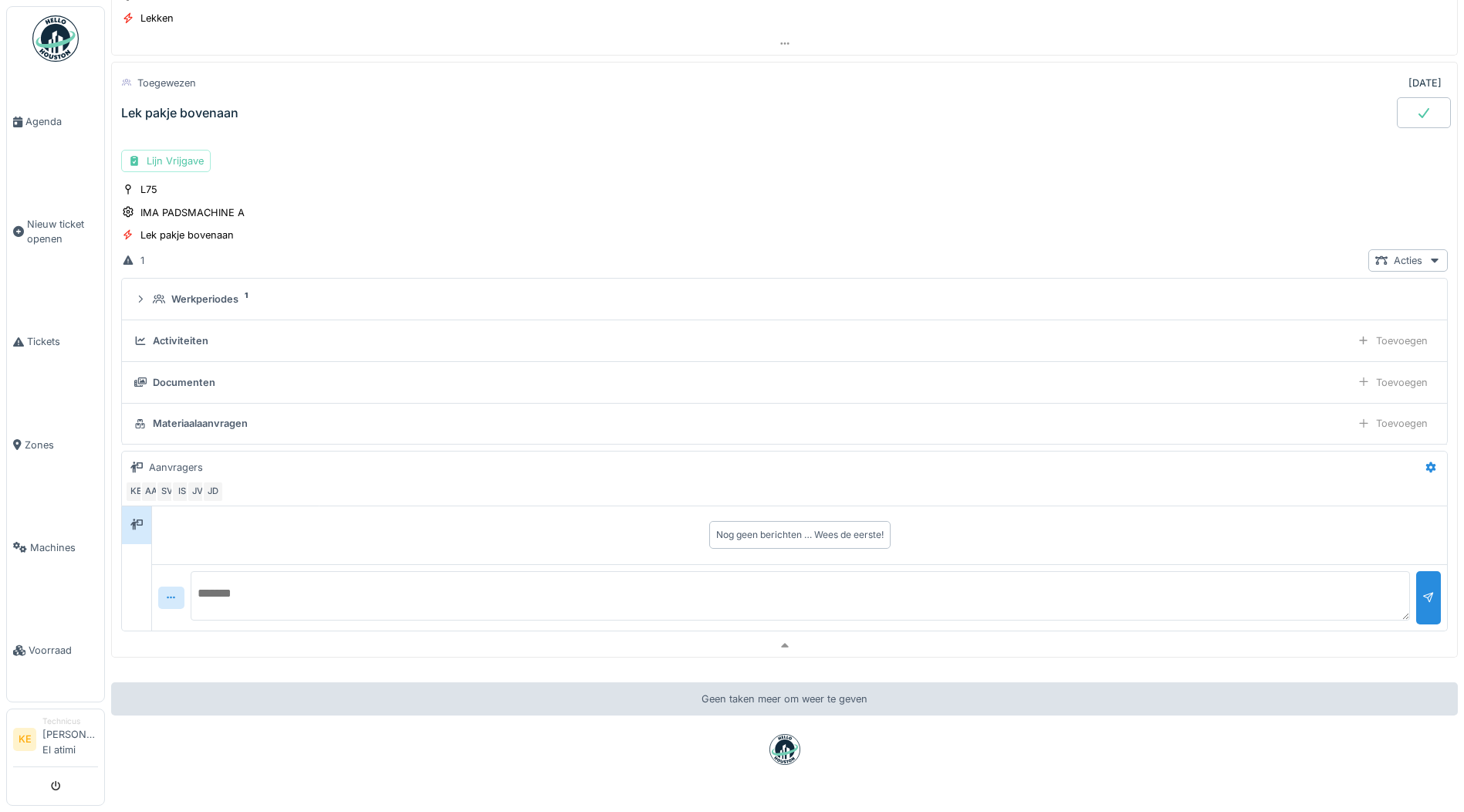
click at [65, 43] on img at bounding box center [56, 38] width 47 height 47
